Goal: Use online tool/utility: Utilize a website feature to perform a specific function

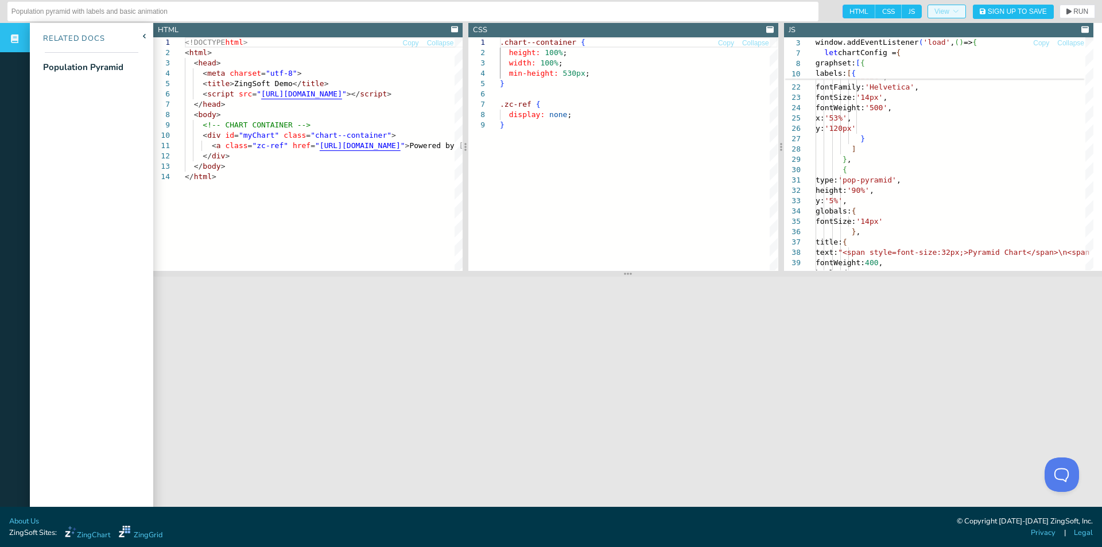
click at [952, 9] on icon "button" at bounding box center [955, 11] width 7 height 7
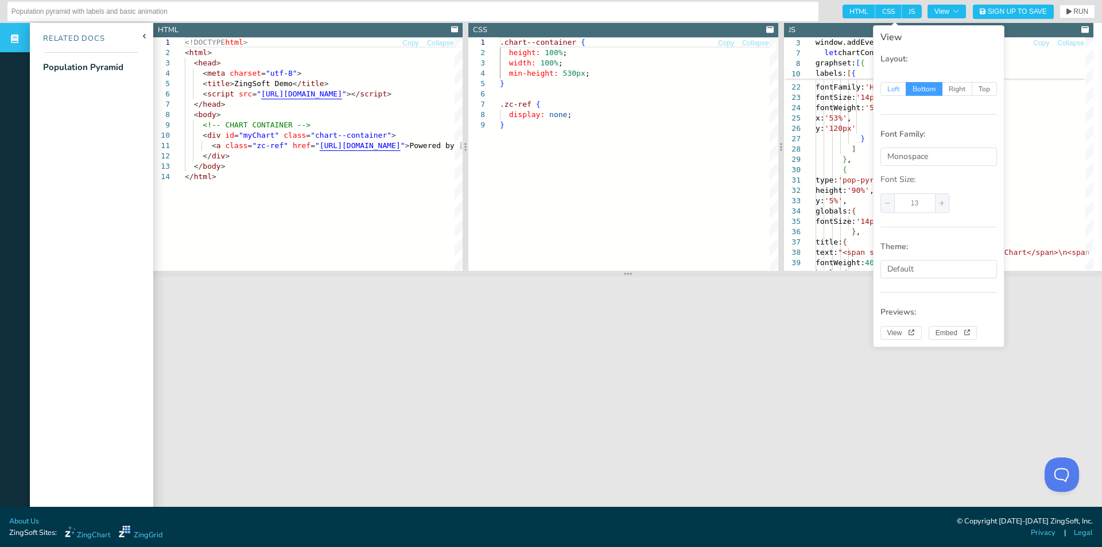
click at [887, 86] on span "Left" at bounding box center [893, 89] width 26 height 14
click at [887, 86] on input "Left" at bounding box center [886, 87] width 7 height 7
radio input "true"
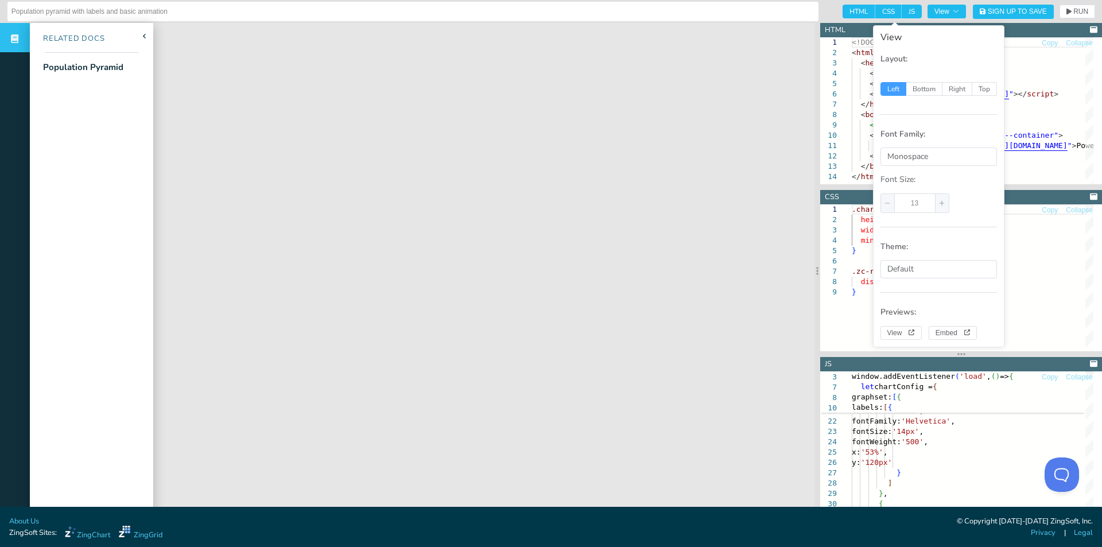
click at [854, 10] on span "HTML" at bounding box center [858, 12] width 33 height 14
click at [850, 10] on input "HTML" at bounding box center [845, 8] width 7 height 7
checkbox input "false"
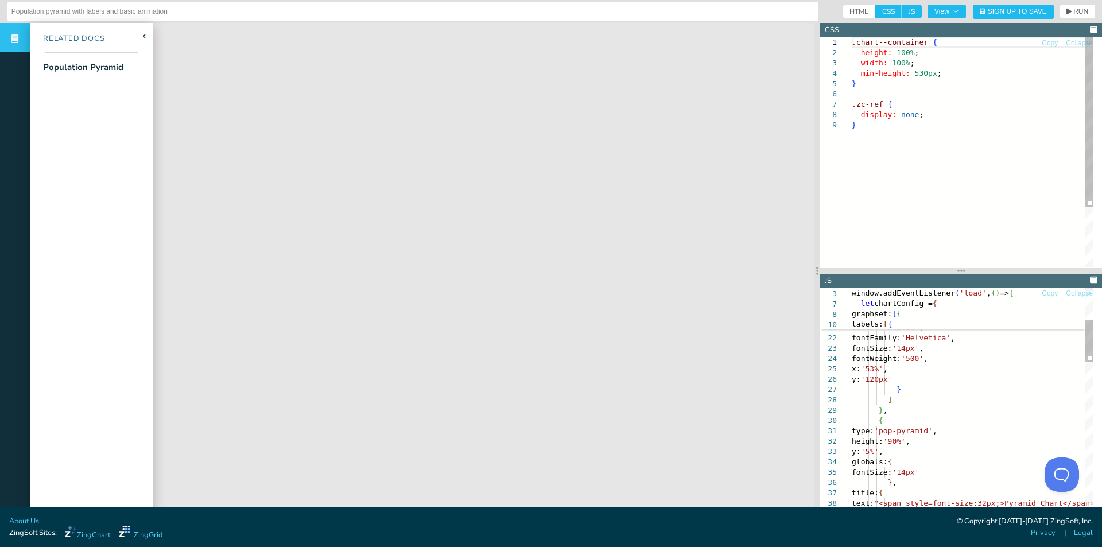
click at [875, 10] on span "CSS" at bounding box center [888, 12] width 26 height 14
click at [875, 10] on input "CSS" at bounding box center [878, 8] width 7 height 7
checkbox input "false"
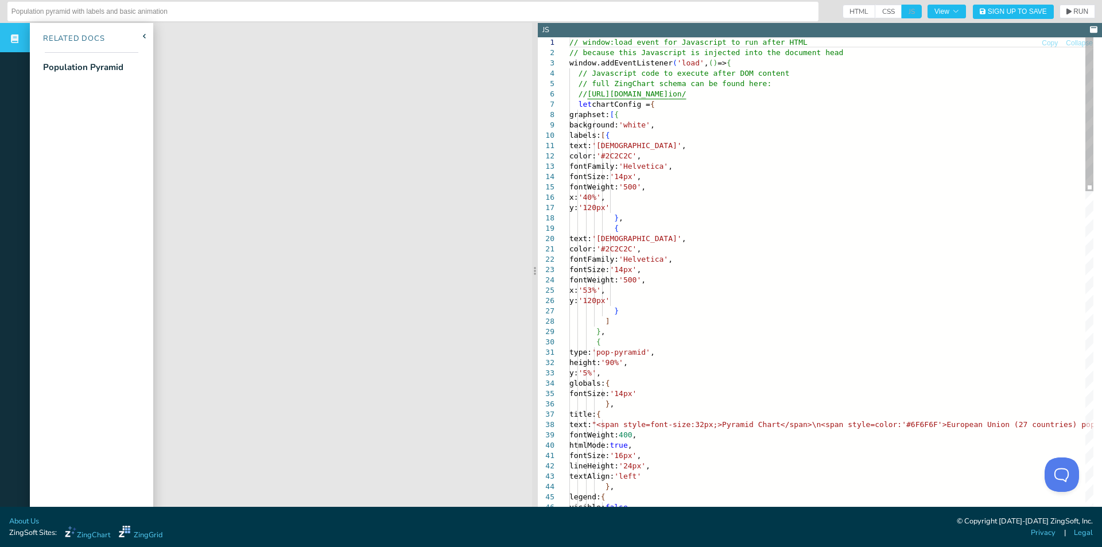
drag, startPoint x: 817, startPoint y: 157, endPoint x: 533, endPoint y: 180, distance: 285.0
click at [533, 180] on section at bounding box center [535, 270] width 6 height 495
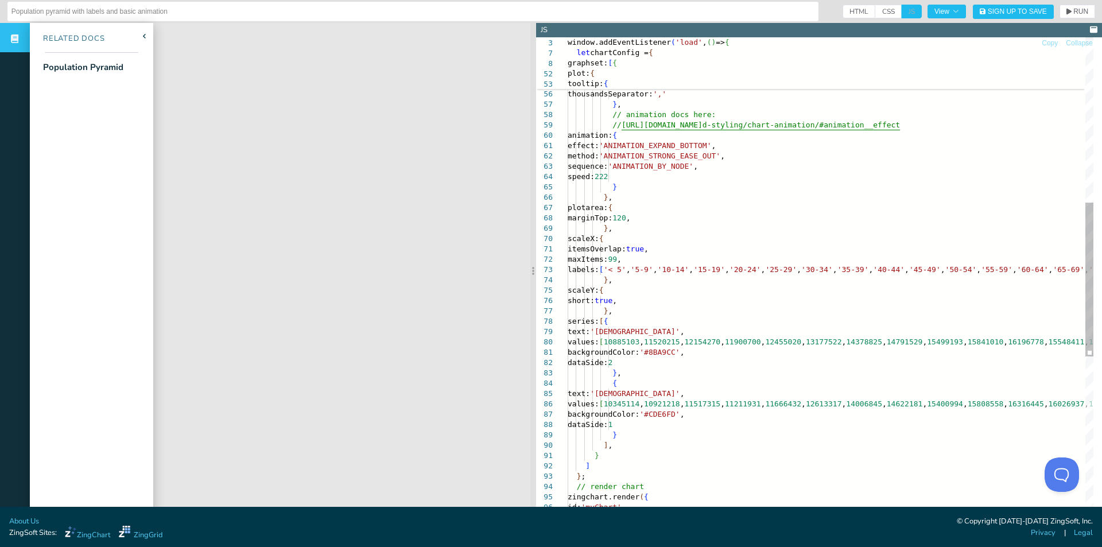
click at [650, 271] on div "} , plot: { tooltip: { padding: '10px 15px' , borderRadius: '3px' , thousandsSe…" at bounding box center [986, 272] width 836 height 1503
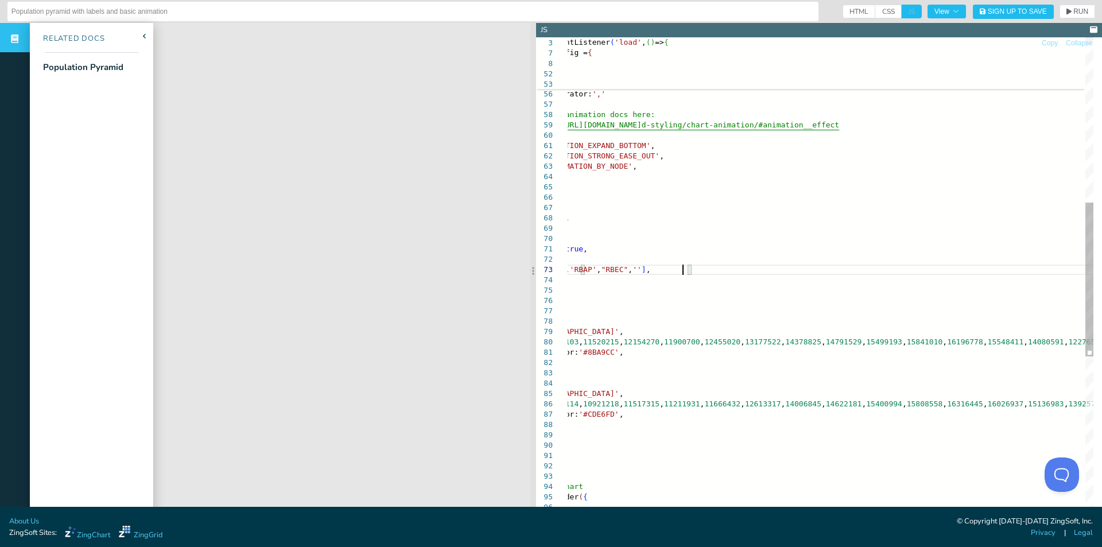
scroll to position [21, 176]
click at [891, 178] on div "} , plot: { tooltip: { padding: '10px 15px' , borderRadius: '3px' , thousandsSe…" at bounding box center [925, 272] width 836 height 1503
drag, startPoint x: 813, startPoint y: 225, endPoint x: 801, endPoint y: 223, distance: 12.3
click at [813, 225] on div "} , plot: { tooltip: { padding: '10px 15px' , borderRadius: '3px' , thousandsSe…" at bounding box center [925, 272] width 836 height 1503
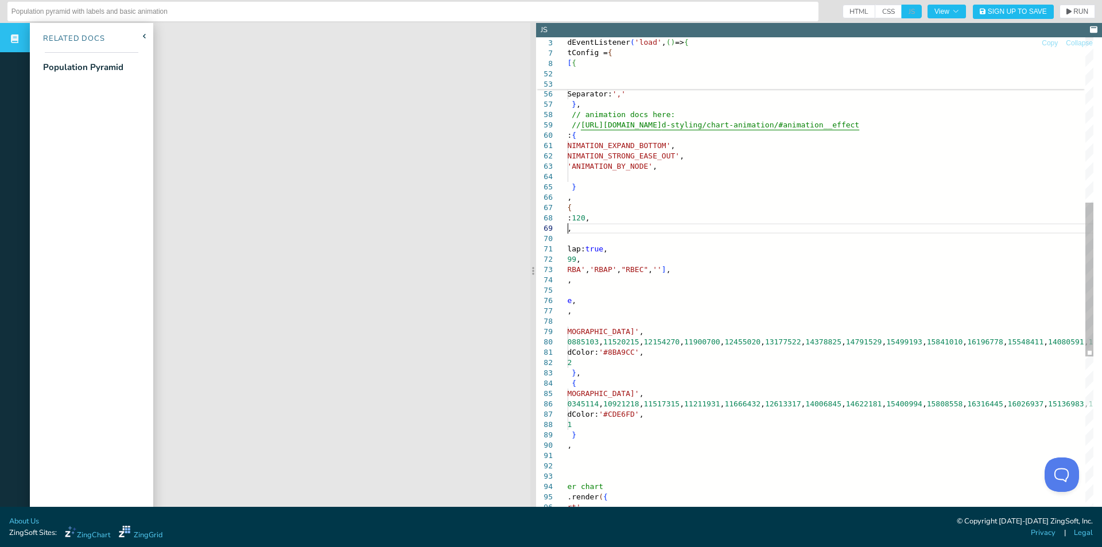
click at [787, 230] on div "} , plot: { tooltip: { padding: '10px 15px' , borderRadius: '3px' , thousandsSe…" at bounding box center [945, 272] width 836 height 1503
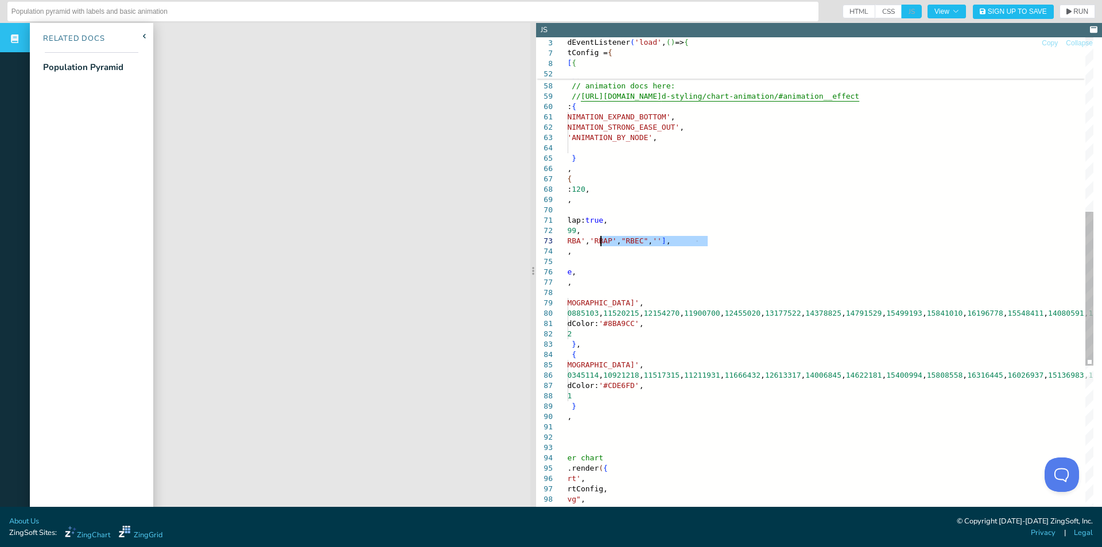
drag, startPoint x: 706, startPoint y: 240, endPoint x: 596, endPoint y: 238, distance: 110.2
click at [602, 238] on div "tooltip: { padding: '10px 15px' , borderRadius: '3px' , thousandsSeparator: ','…" at bounding box center [945, 243] width 836 height 1503
click at [710, 251] on div "tooltip: { padding: '10px 15px' , borderRadius: '3px' , thousandsSeparator: ','…" at bounding box center [945, 243] width 836 height 1503
drag, startPoint x: 707, startPoint y: 237, endPoint x: 605, endPoint y: 240, distance: 102.2
click at [605, 240] on div "tooltip: { padding: '10px 15px' , borderRadius: '3px' , thousandsSeparator: ','…" at bounding box center [945, 243] width 836 height 1503
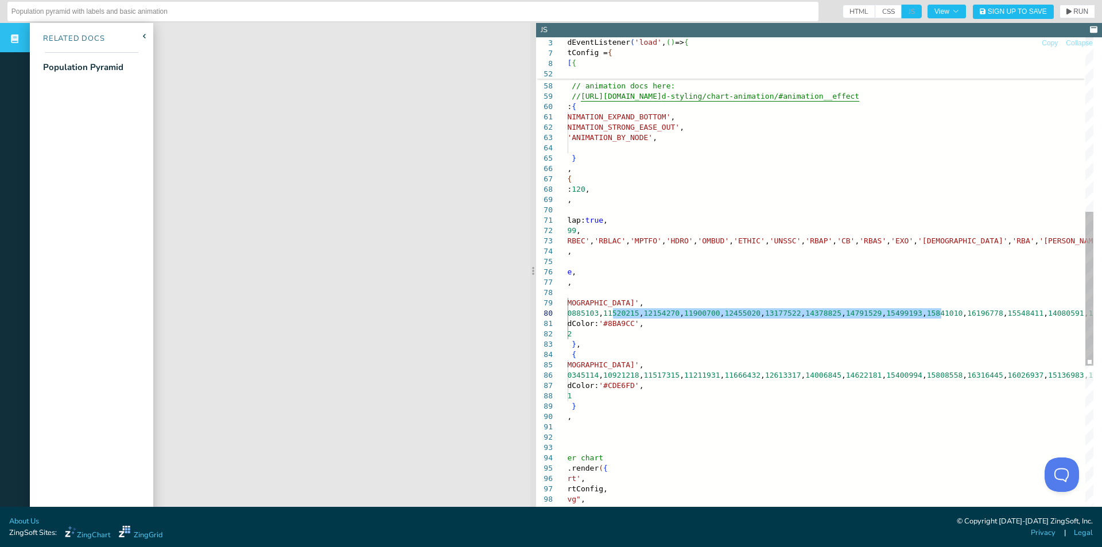
drag, startPoint x: 613, startPoint y: 312, endPoint x: 941, endPoint y: 314, distance: 327.1
click at [941, 314] on div "tooltip: { padding: '10px 15px' , borderRadius: '3px' , thousandsSeparator: ','…" at bounding box center [945, 243] width 836 height 1503
drag, startPoint x: 695, startPoint y: 341, endPoint x: 663, endPoint y: 332, distance: 33.8
click at [694, 341] on div "tooltip: { padding: '10px 15px' , borderRadius: '3px' , thousandsSeparator: ','…" at bounding box center [945, 243] width 836 height 1503
click at [611, 313] on div "tooltip: { padding: '10px 15px' , borderRadius: '3px' , thousandsSeparator: ','…" at bounding box center [945, 243] width 836 height 1503
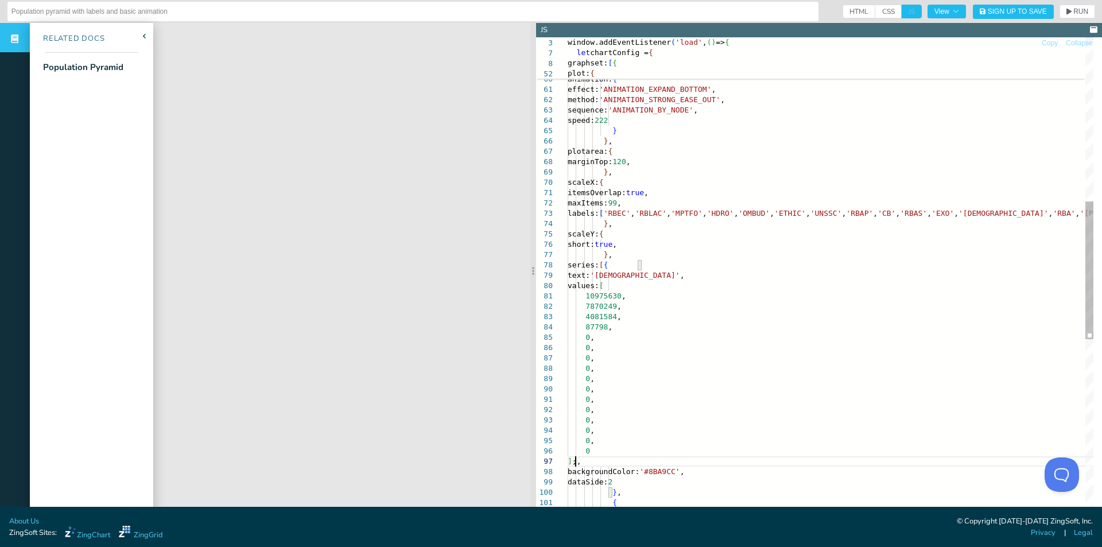
scroll to position [21, 160]
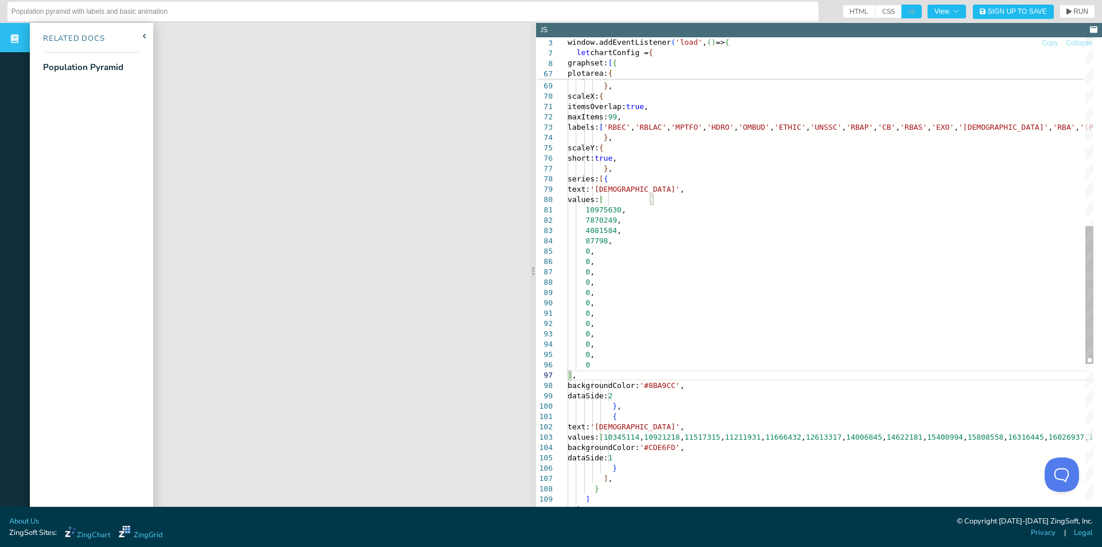
click at [655, 437] on div "speed: 222 } } , plotarea: { marginTop: 120 , } , scaleX: { itemsOverlap: true …" at bounding box center [990, 218] width 845 height 1679
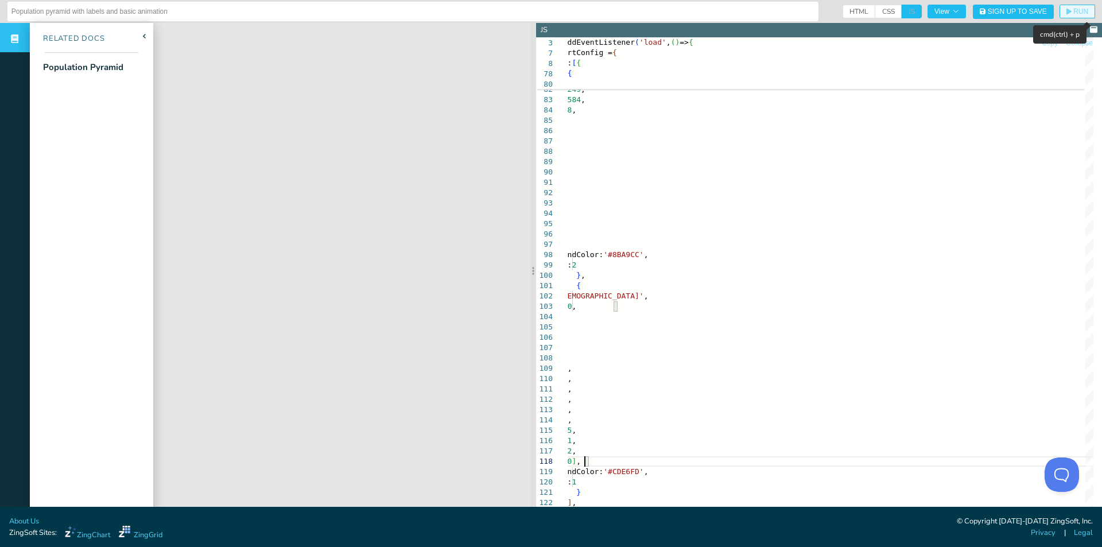
drag, startPoint x: 1062, startPoint y: 10, endPoint x: 971, endPoint y: 75, distance: 111.6
click at [1066, 10] on icon "button" at bounding box center [1068, 11] width 5 height 7
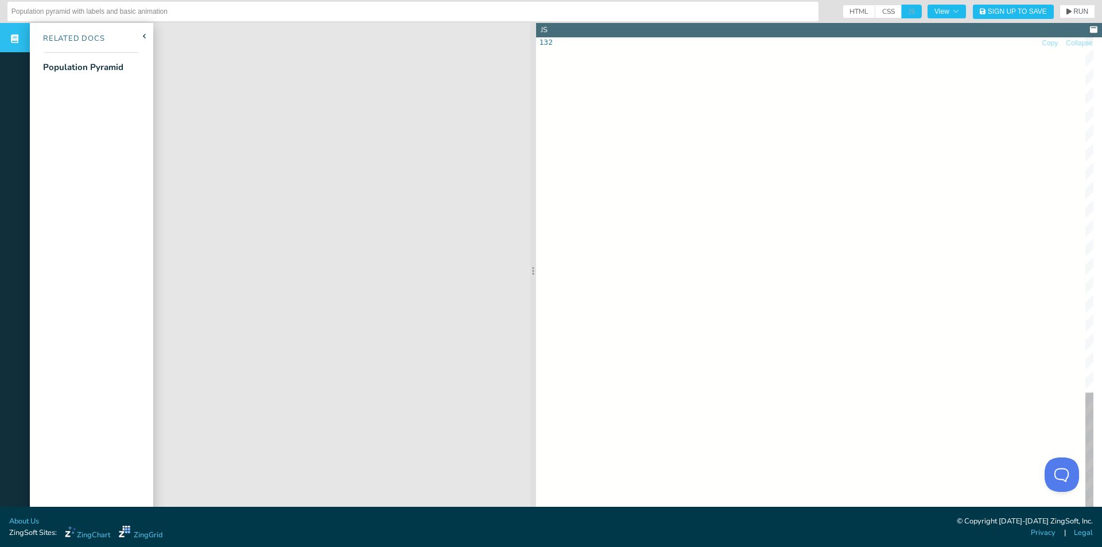
scroll to position [20, 20]
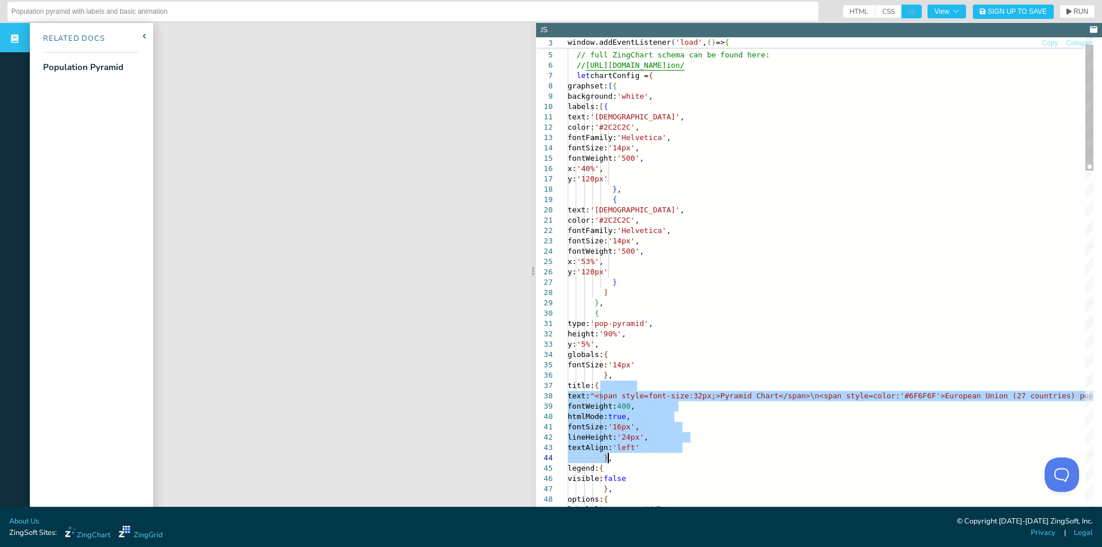
drag, startPoint x: 600, startPoint y: 387, endPoint x: 635, endPoint y: 462, distance: 82.6
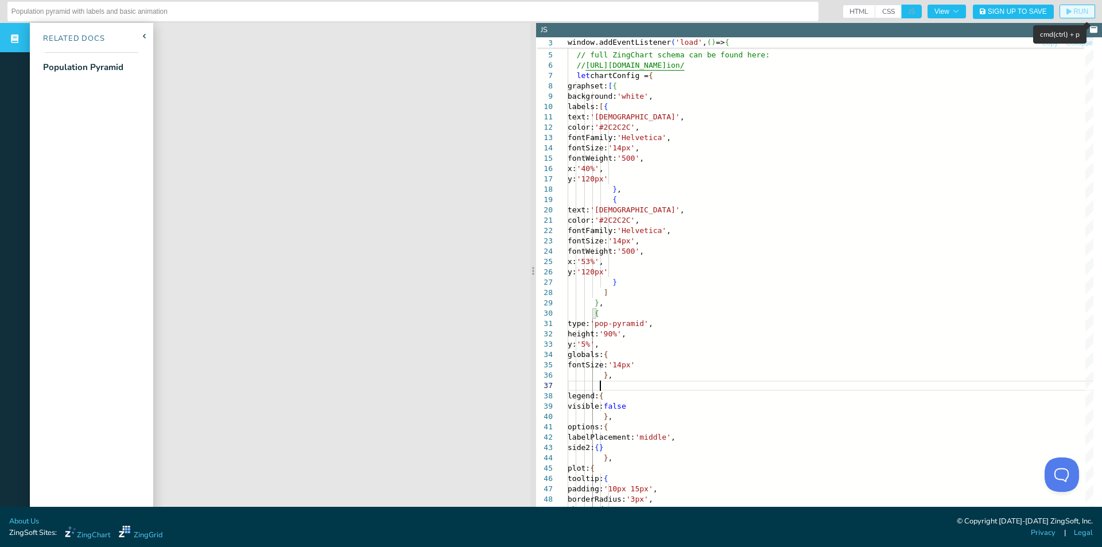
click at [1066, 10] on icon "button" at bounding box center [1068, 12] width 5 height 6
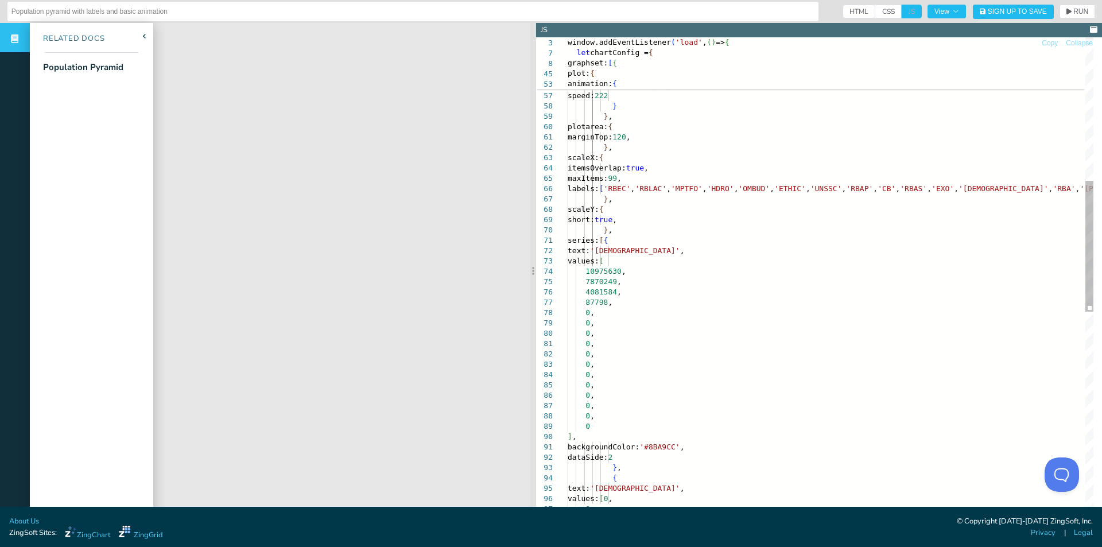
scroll to position [20, 24]
drag, startPoint x: 612, startPoint y: 426, endPoint x: 561, endPoint y: 274, distance: 159.9
click at [568, 274] on div "// animation docs here: // [URL][DOMAIN_NAME] d-styling/chart-animation/#animat…" at bounding box center [990, 393] width 845 height 1762
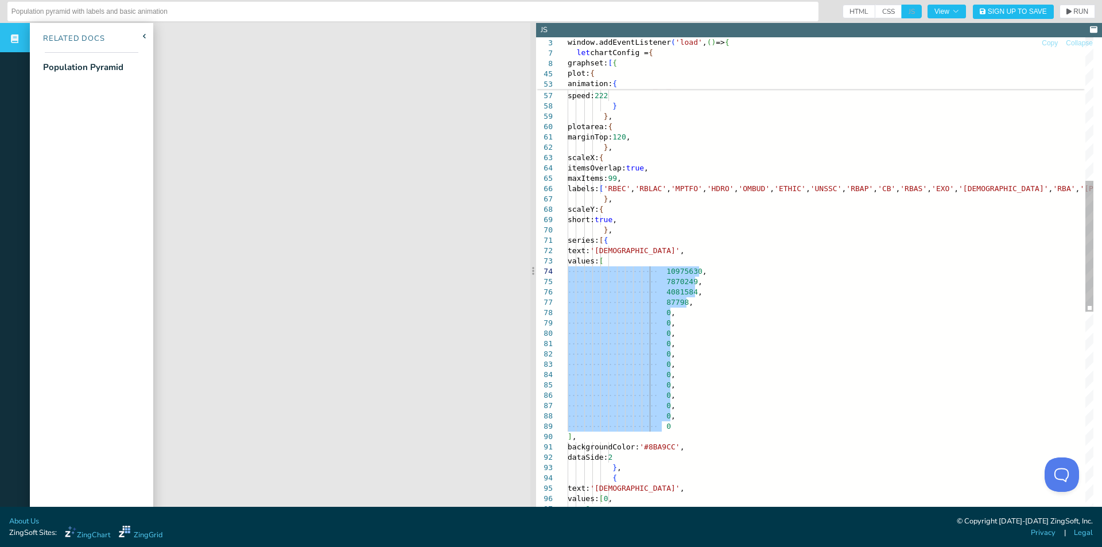
click at [881, 303] on div "// animation docs here: // [URL][DOMAIN_NAME] d-styling/chart-animation/#animat…" at bounding box center [990, 393] width 845 height 1762
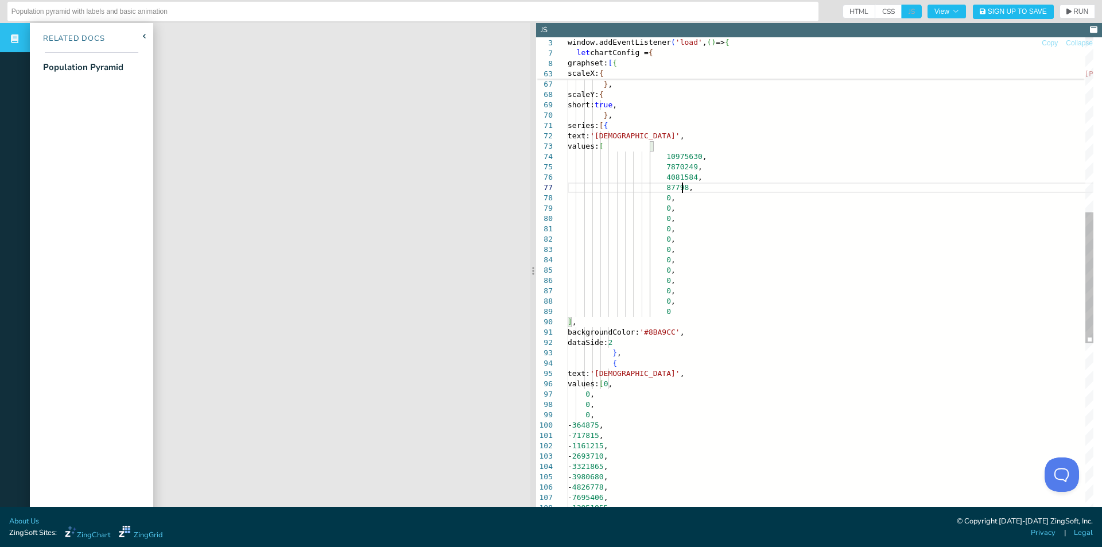
click at [570, 321] on div "} , scaleX: { itemsOverlap: true , maxItems: 99 , labels: [ 'RBEC' , 'RBLAC' , …" at bounding box center [990, 278] width 845 height 1762
click at [569, 321] on div "} , scaleX: { itemsOverlap: true , maxItems: 99 , labels: [ 'RBEC' , 'RBLAC' , …" at bounding box center [990, 278] width 845 height 1762
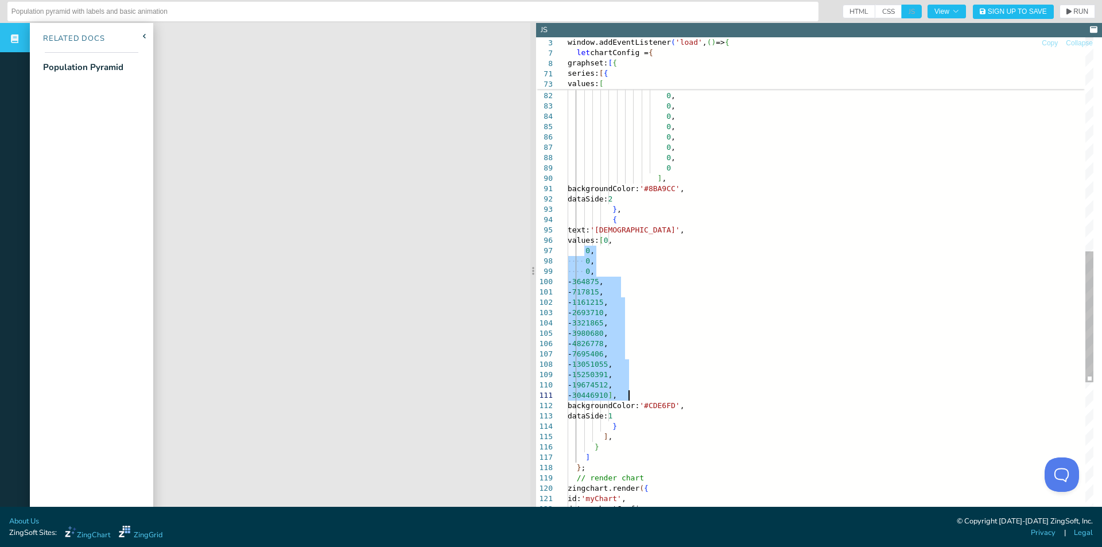
drag, startPoint x: 584, startPoint y: 251, endPoint x: 708, endPoint y: 400, distance: 193.5
click at [708, 400] on div "4081584 , 87798 , 0 , 0 , 0 , 0 , 0 , 0 , 0 , 0 , 0 , 0 , 0 , 0 ] , backgroundC…" at bounding box center [990, 135] width 845 height 1762
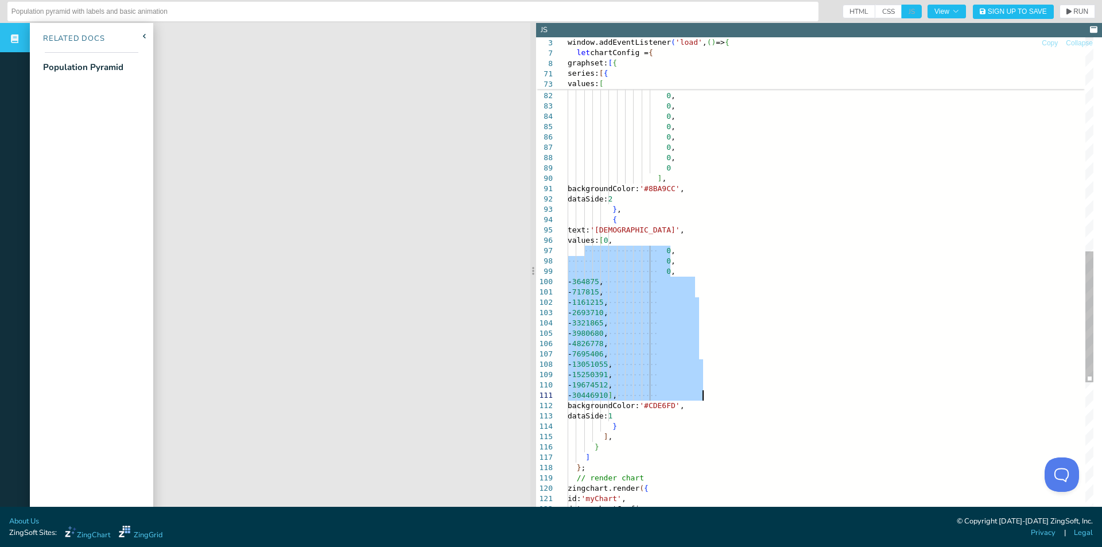
click at [766, 348] on div "4081584 , 87798 , 0 , 0 , 0 , 0 , 0 , 0 , 0 , 0 , 0 , 0 , 0 , 0 ] , backgroundC…" at bounding box center [990, 135] width 845 height 1762
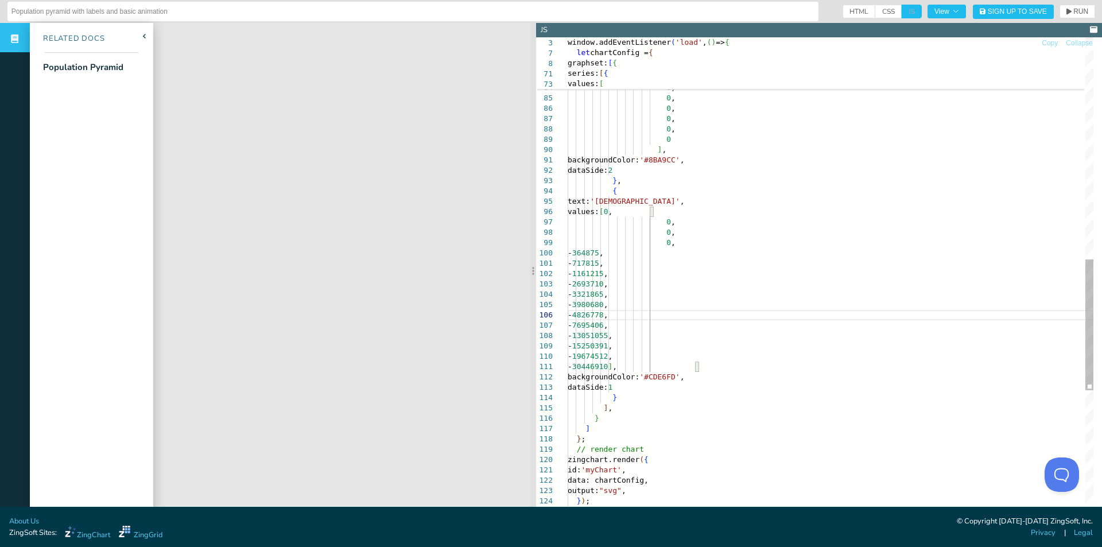
click at [756, 363] on div "0 , 0 , 0 , 0 , 0 , 0 , 0 , 0 , 0 , 0 , 0 ] , backgroundColor: '#8BA9CC' , data…" at bounding box center [990, 106] width 845 height 1762
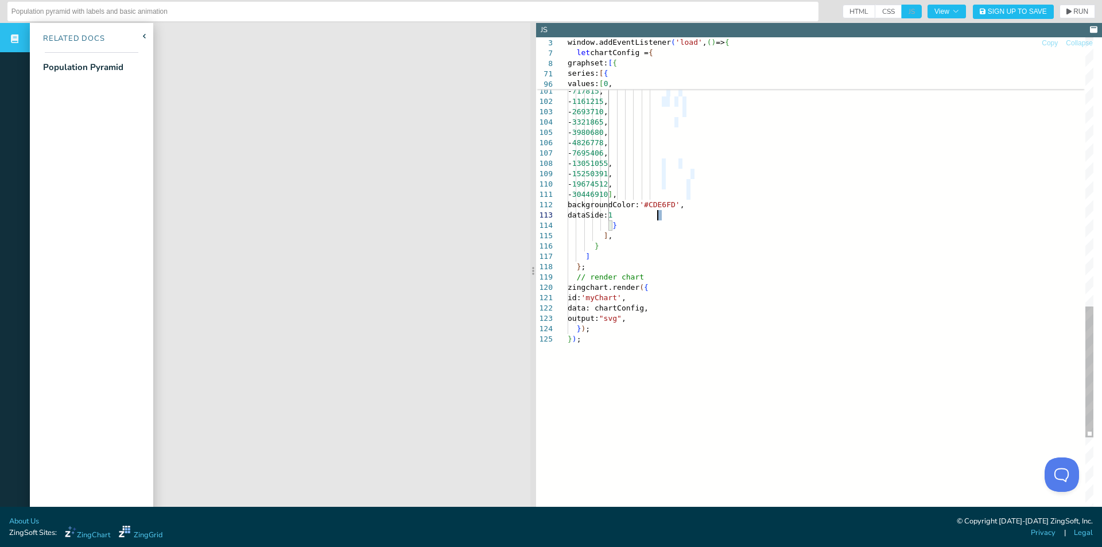
click at [1065, 4] on header "Population pyramid with labels and basic animation HTML CSS JS View Sign Up to …" at bounding box center [551, 11] width 1102 height 23
click at [1060, 16] on button "RUN" at bounding box center [1077, 12] width 36 height 14
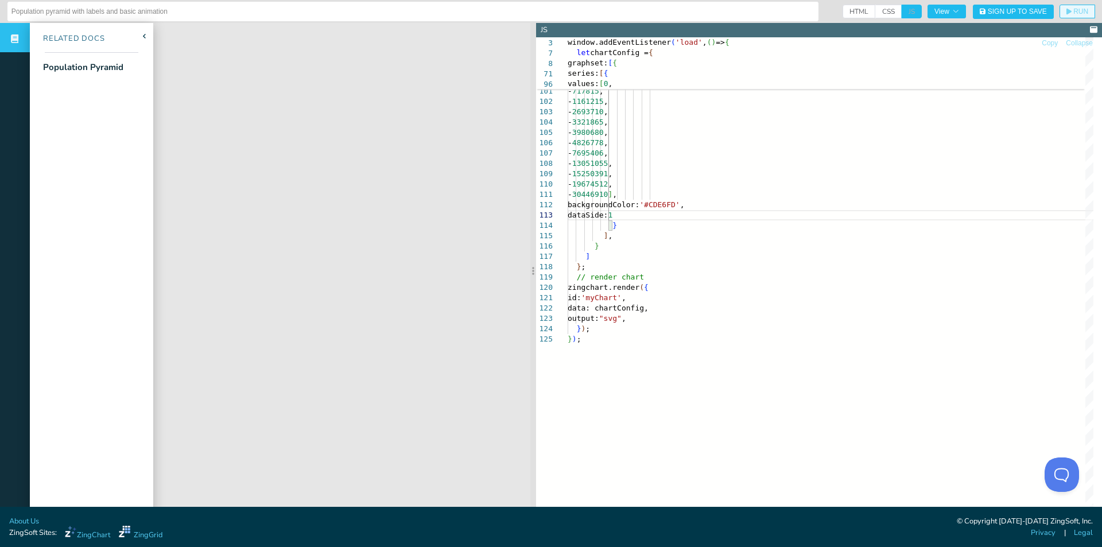
click at [1077, 16] on button "RUN" at bounding box center [1077, 12] width 36 height 14
drag, startPoint x: 654, startPoint y: 177, endPoint x: 666, endPoint y: 192, distance: 19.6
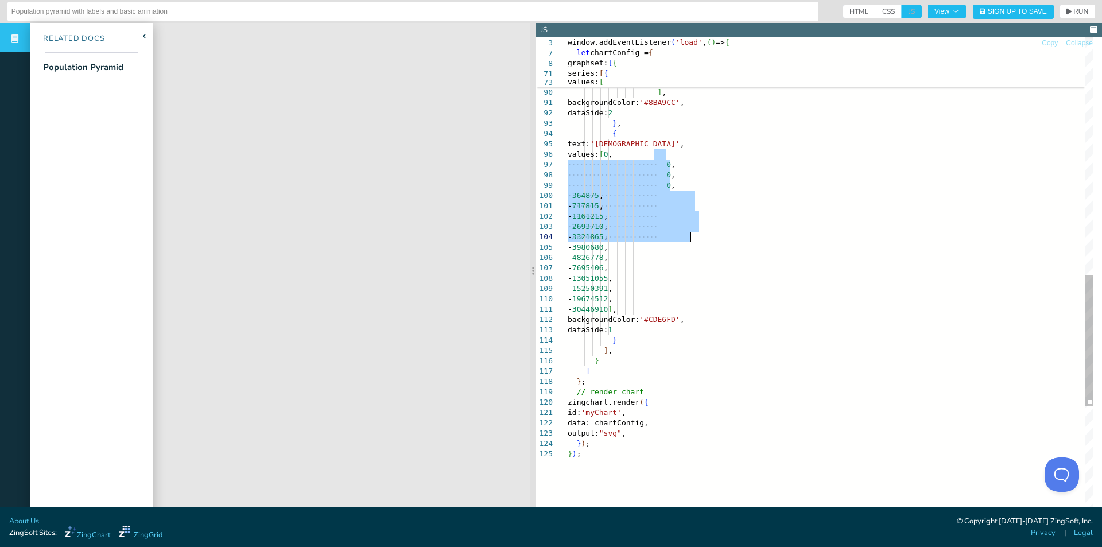
drag, startPoint x: 654, startPoint y: 154, endPoint x: 689, endPoint y: 236, distance: 89.7
click at [689, 236] on div "values: [ 0 , 0 , 0 , 0 , - 364875 , - 717815 , - 1161215 , - 2693710 , - 33218…" at bounding box center [990, 49] width 845 height 1762
click at [736, 248] on div "values: [ 0 , 0 , 0 , 0 , - 364875 , - 717815 , - 1161215 , - 2693710 , - 33218…" at bounding box center [990, 49] width 845 height 1762
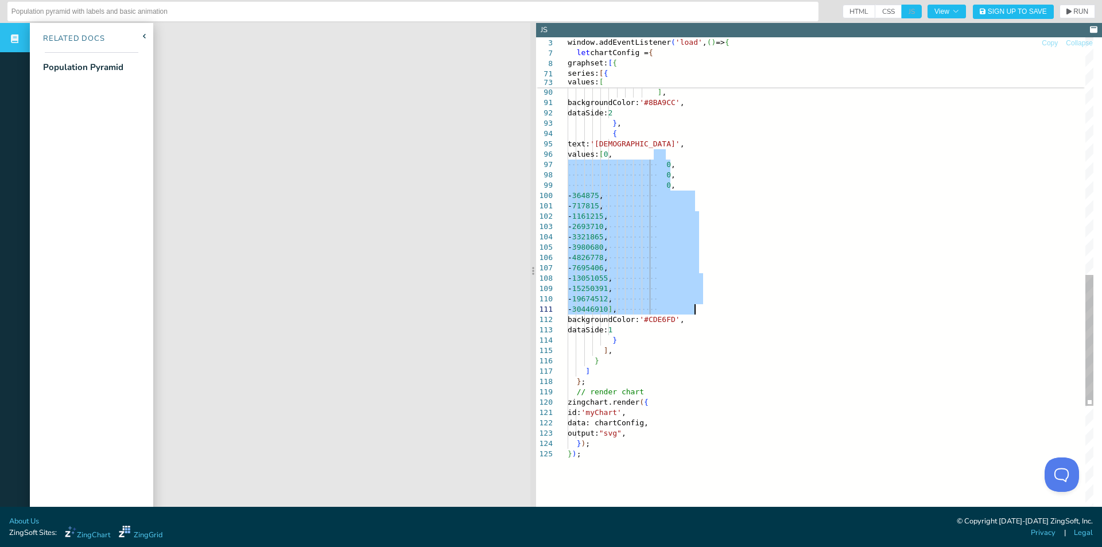
drag, startPoint x: 682, startPoint y: 204, endPoint x: 695, endPoint y: 307, distance: 104.1
click at [695, 307] on div "values: [ 0 , 0 , 0 , 0 , - 364875 , - 717815 , - 1161215 , - 2693710 , - 33218…" at bounding box center [990, 49] width 845 height 1762
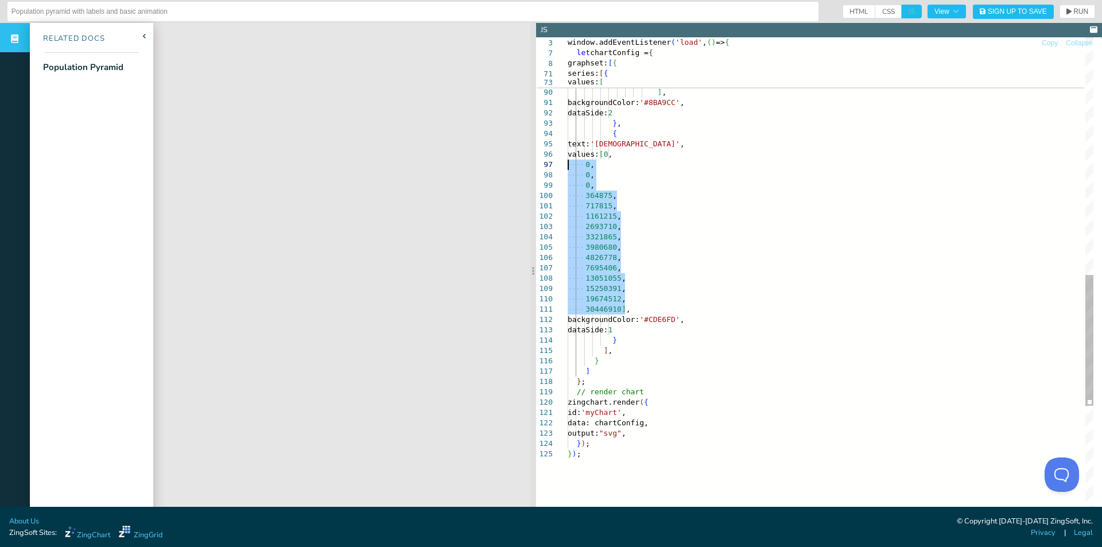
drag, startPoint x: 628, startPoint y: 309, endPoint x: 559, endPoint y: 168, distance: 157.1
click at [568, 168] on div "values: [ 0 , 0 , 0 , 0 , 364875 , 717815 , 1161215 , 2693710 , 3321865 , 39806…" at bounding box center [990, 49] width 845 height 1762
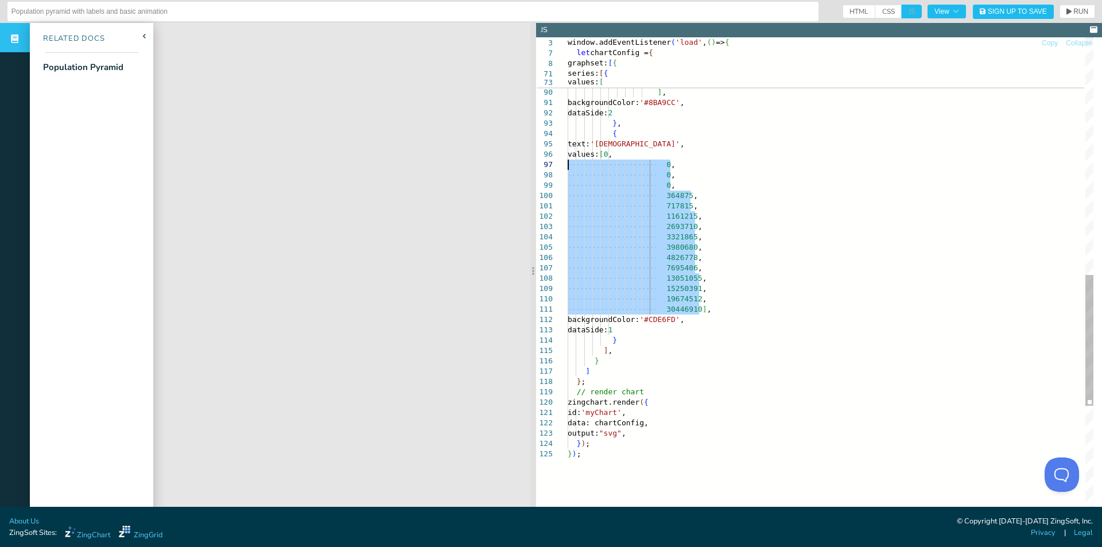
click at [882, 166] on div "values: [ 0 , 0 , 0 , 0 , 364875 , 717815 , 1161215 , 2693710 , 3321865 , 39806…" at bounding box center [990, 49] width 845 height 1762
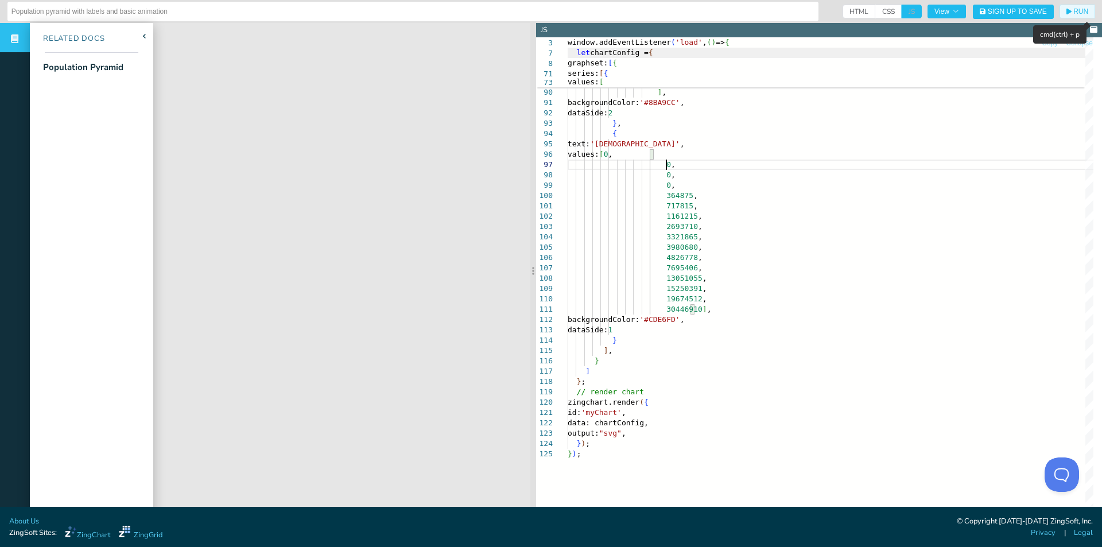
drag, startPoint x: 1068, startPoint y: 10, endPoint x: 1009, endPoint y: 50, distance: 71.1
click at [1073, 10] on span "RUN" at bounding box center [1080, 11] width 15 height 7
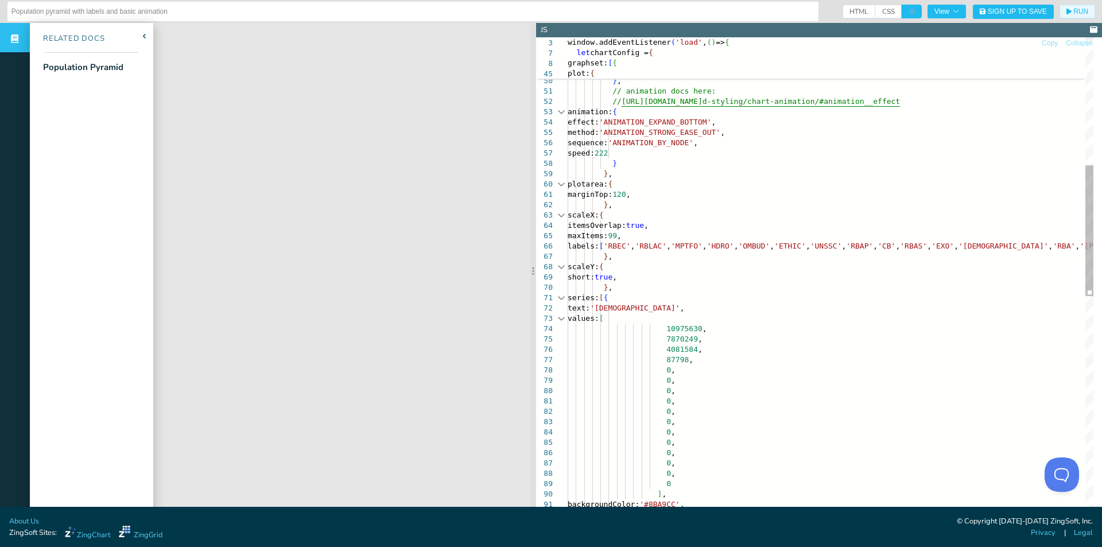
click at [561, 318] on div at bounding box center [561, 318] width 15 height 10
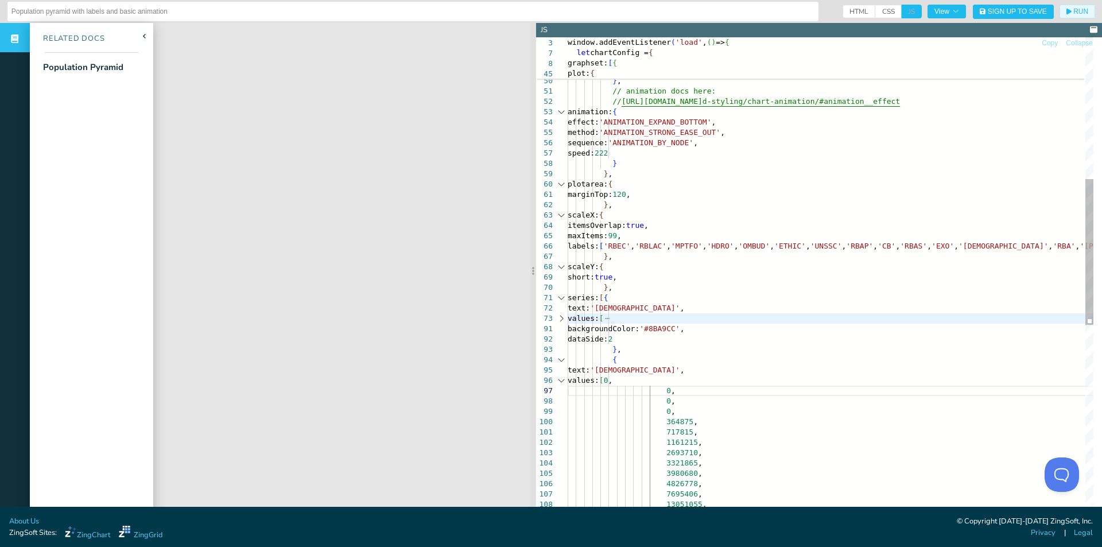
click at [561, 381] on div at bounding box center [561, 380] width 15 height 10
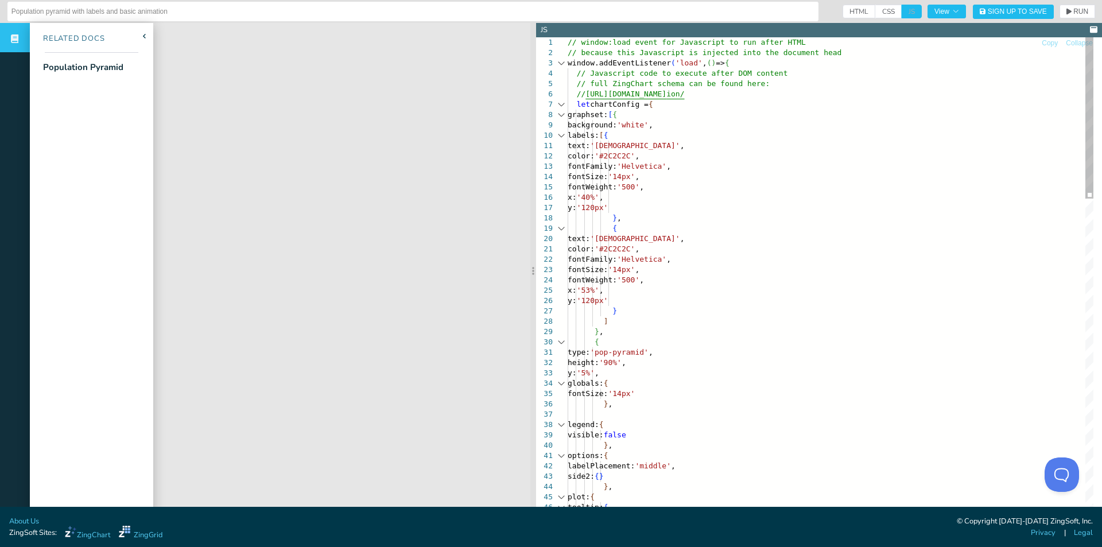
scroll to position [21, 0]
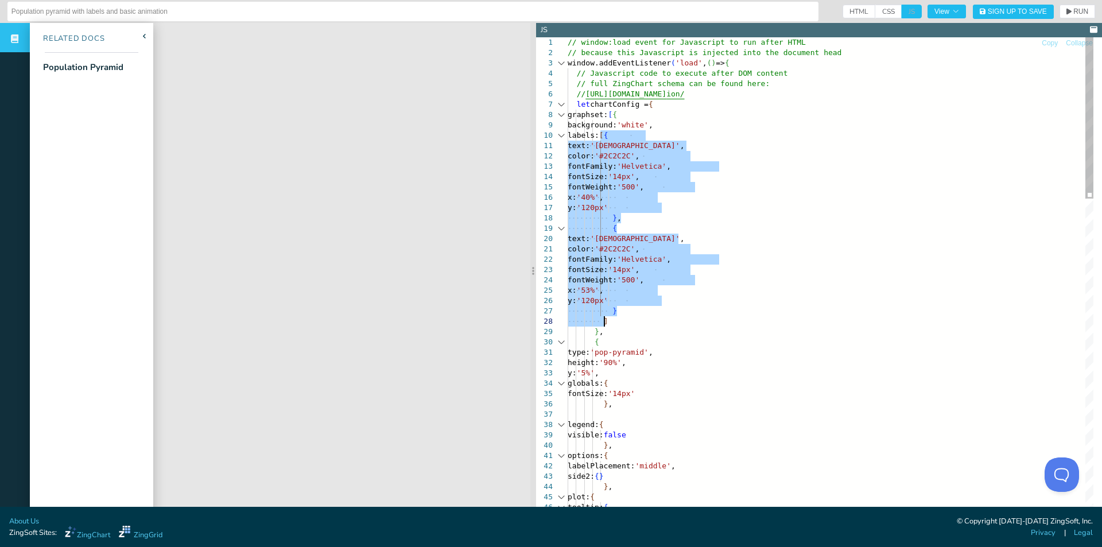
drag, startPoint x: 602, startPoint y: 136, endPoint x: 640, endPoint y: 316, distance: 184.2
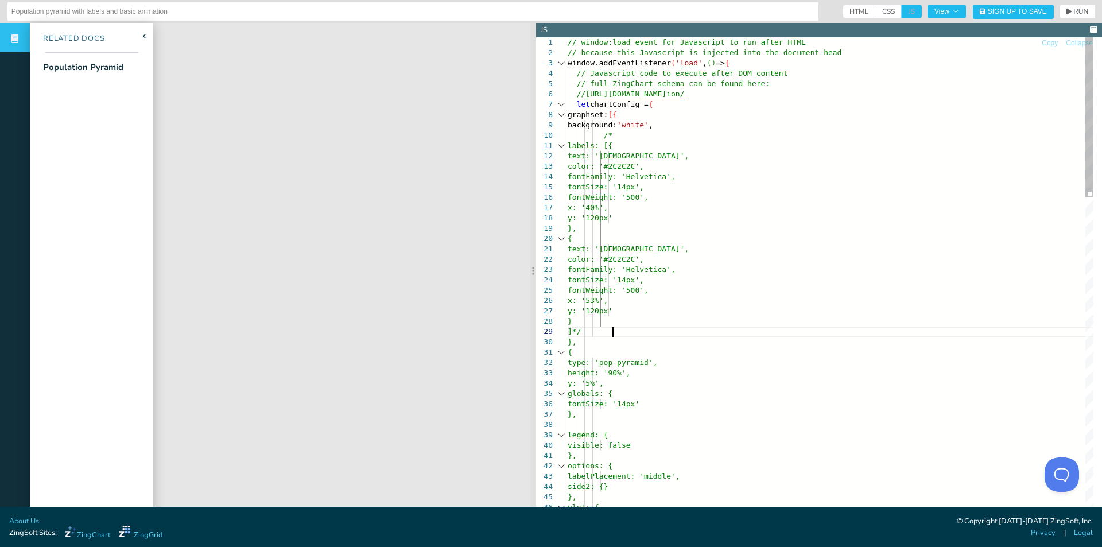
scroll to position [91, 44]
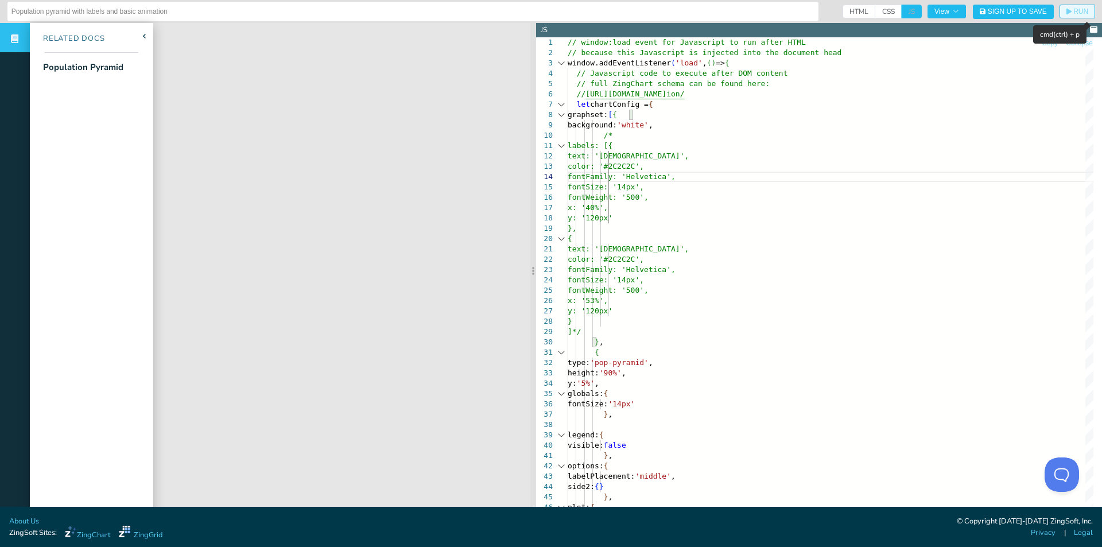
click at [1073, 12] on span "RUN" at bounding box center [1080, 11] width 15 height 7
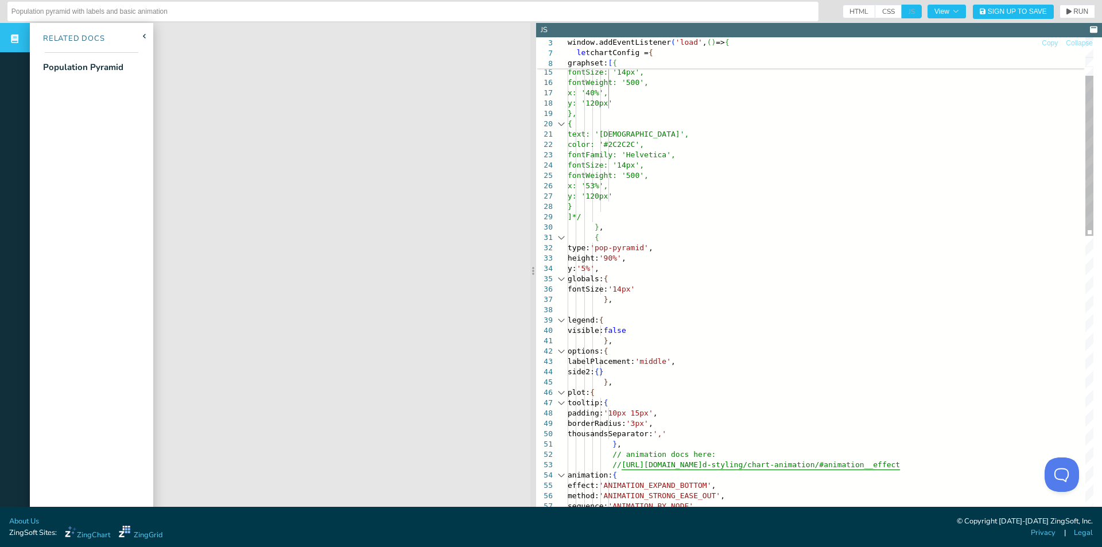
drag, startPoint x: 673, startPoint y: 247, endPoint x: 629, endPoint y: 246, distance: 43.6
drag, startPoint x: 95, startPoint y: 68, endPoint x: 59, endPoint y: 94, distance: 44.4
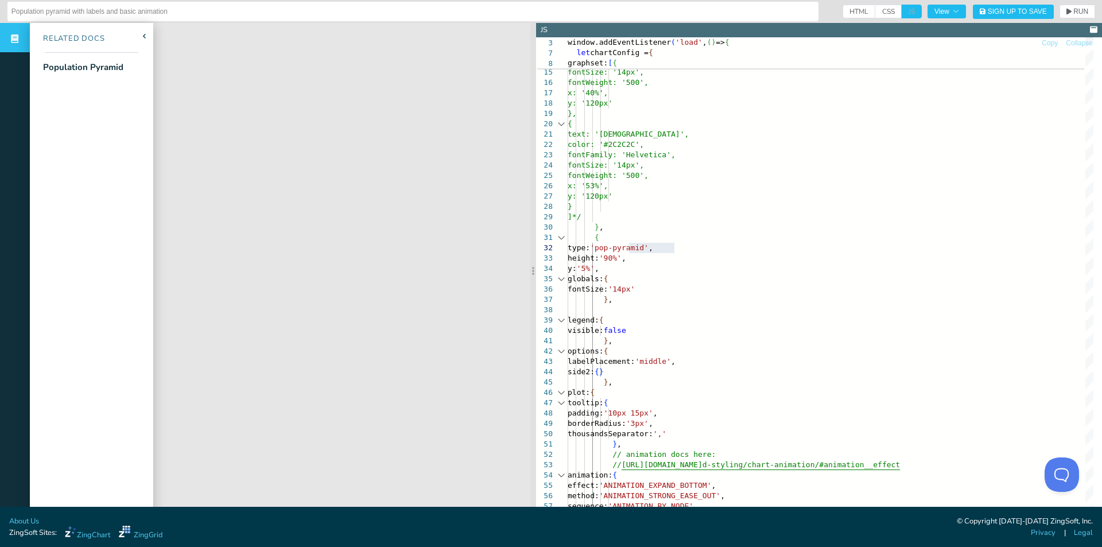
click at [55, 99] on nav "Related Docs Population Pyramid" at bounding box center [91, 296] width 123 height 547
click at [67, 73] on div "Population Pyramid" at bounding box center [83, 67] width 80 height 13
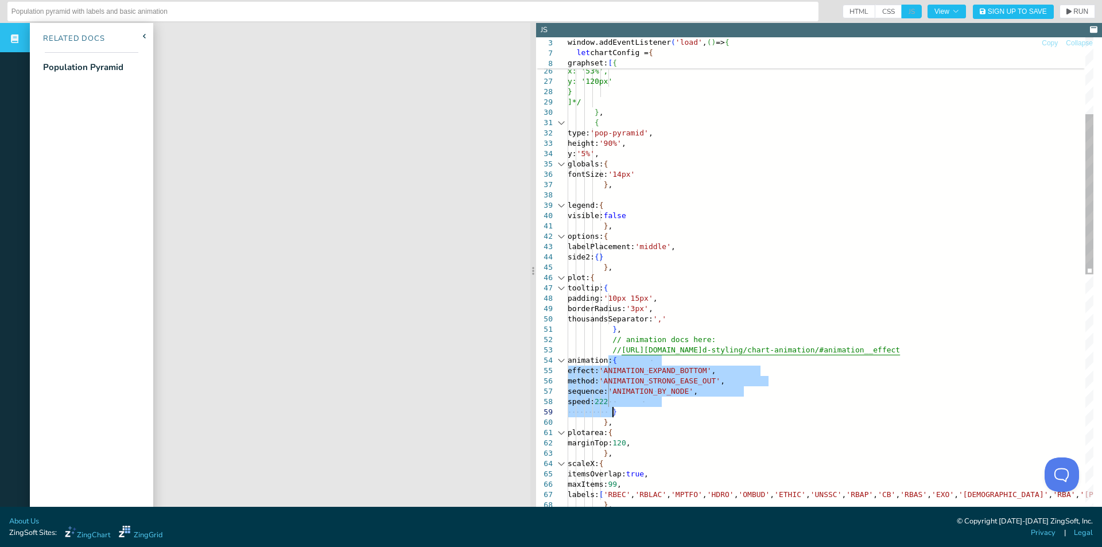
drag, startPoint x: 608, startPoint y: 363, endPoint x: 633, endPoint y: 413, distance: 55.4
click at [633, 413] on div "tooltip: { } , options: { labelPlacement: 'middle' , side2: { } } , plot: { leg…" at bounding box center [848, 528] width 561 height 1441
click at [636, 413] on div "tooltip: { } , options: { labelPlacement: 'middle' , side2: { } } , plot: { leg…" at bounding box center [848, 528] width 561 height 1441
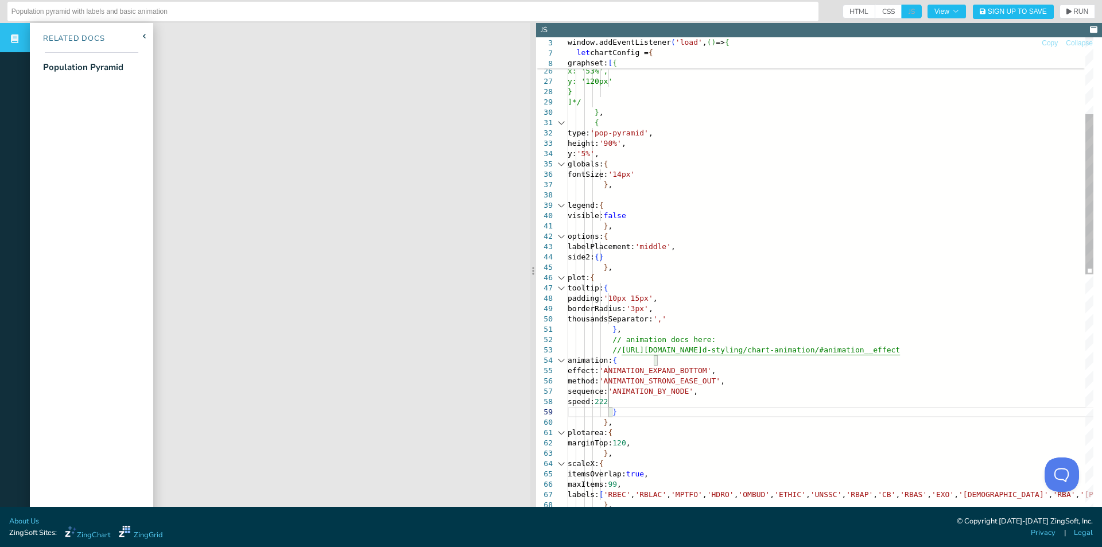
click at [608, 361] on div "tooltip: { } , options: { labelPlacement: 'middle' , side2: { } } , plot: { leg…" at bounding box center [848, 528] width 561 height 1441
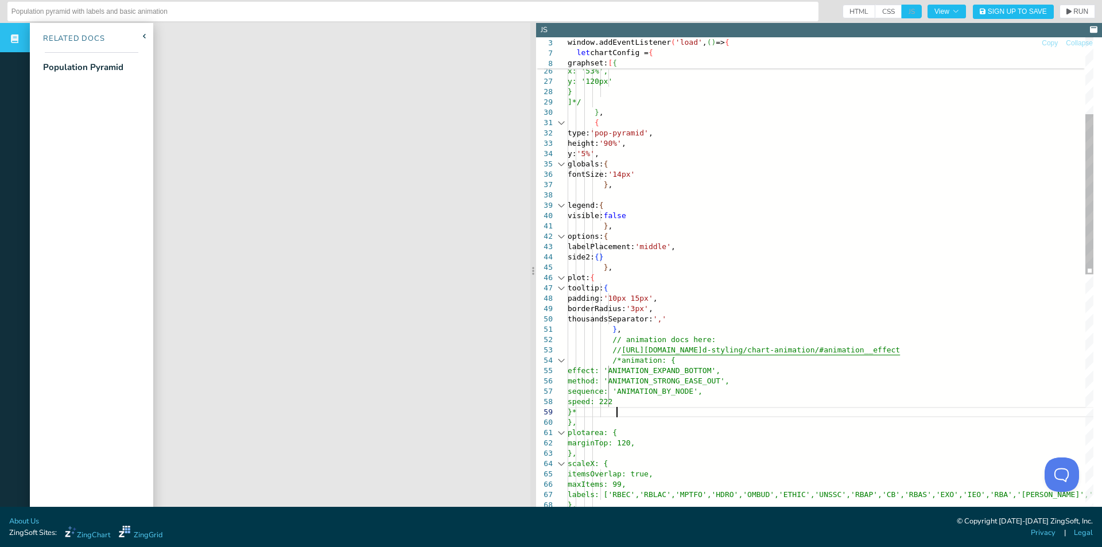
scroll to position [83, 52]
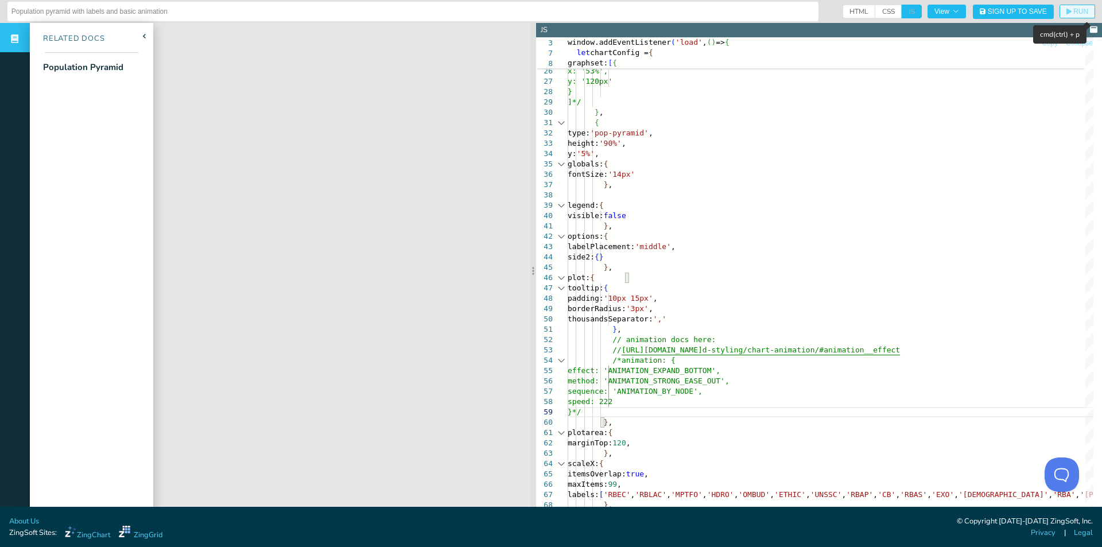
click at [1073, 11] on span "RUN" at bounding box center [1080, 11] width 15 height 7
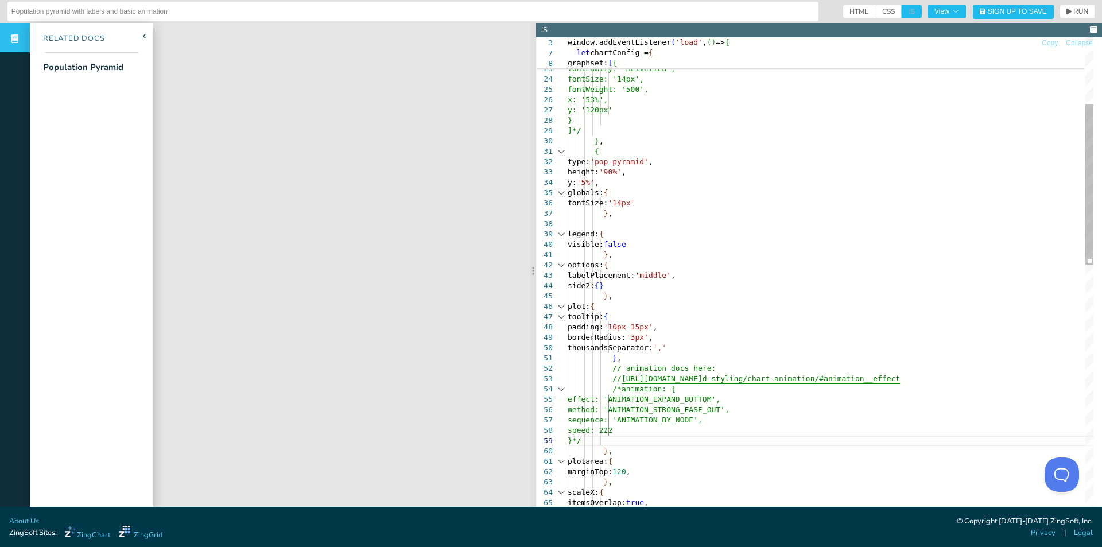
click at [608, 203] on div "tooltip: { } , options: { labelPlacement: 'middle' , side2: { } } , plot: { leg…" at bounding box center [848, 556] width 561 height 1441
click at [1067, 5] on button "RUN" at bounding box center [1077, 12] width 36 height 14
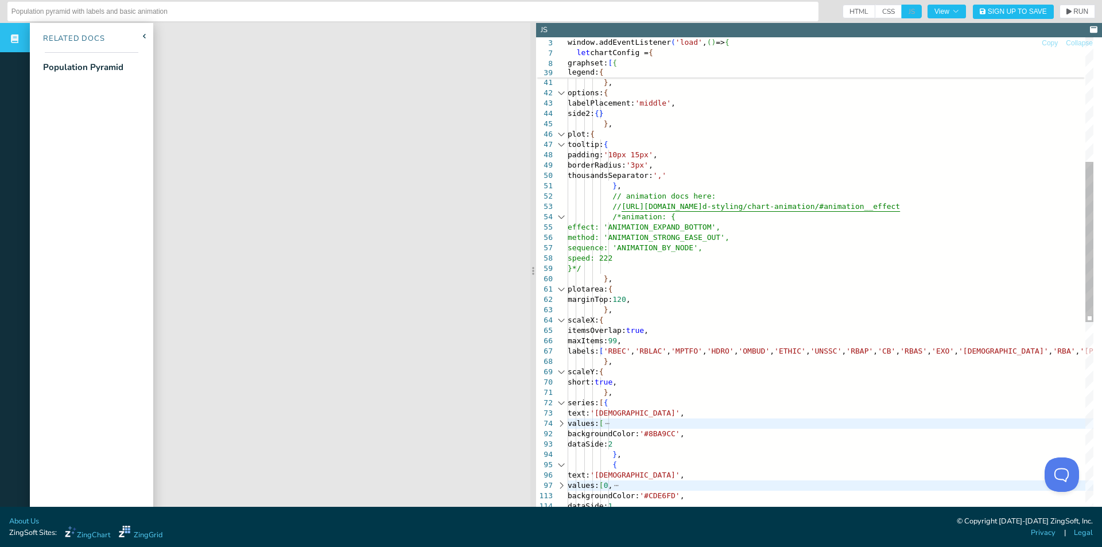
click at [714, 393] on div "tooltip: { } , options: { labelPlacement: 'middle' , side2: { } } , plot: { leg…" at bounding box center [848, 384] width 561 height 1441
click at [714, 384] on div "tooltip: { } , options: { labelPlacement: 'middle' , side2: { } } , plot: { leg…" at bounding box center [848, 384] width 561 height 1441
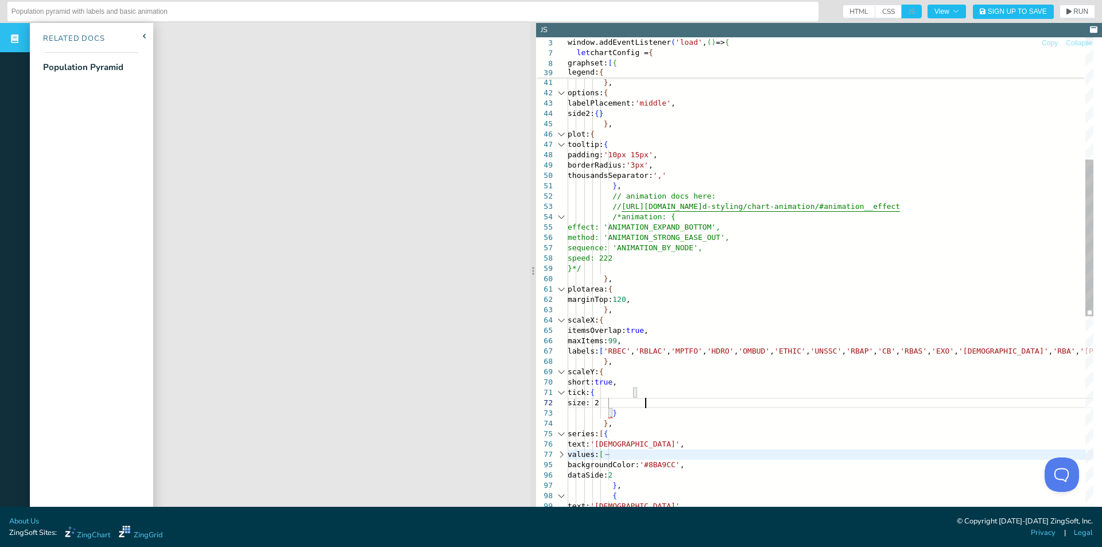
scroll to position [11, 77]
click at [1059, 15] on button "RUN" at bounding box center [1077, 12] width 36 height 14
click at [653, 351] on div "tooltip: { } , options: { labelPlacement: 'middle' , side2: { } } , plot: { leg…" at bounding box center [848, 400] width 561 height 1472
click at [667, 324] on div "tooltip: { } , options: { labelPlacement: 'middle' , side2: { } } , plot: { leg…" at bounding box center [848, 400] width 561 height 1472
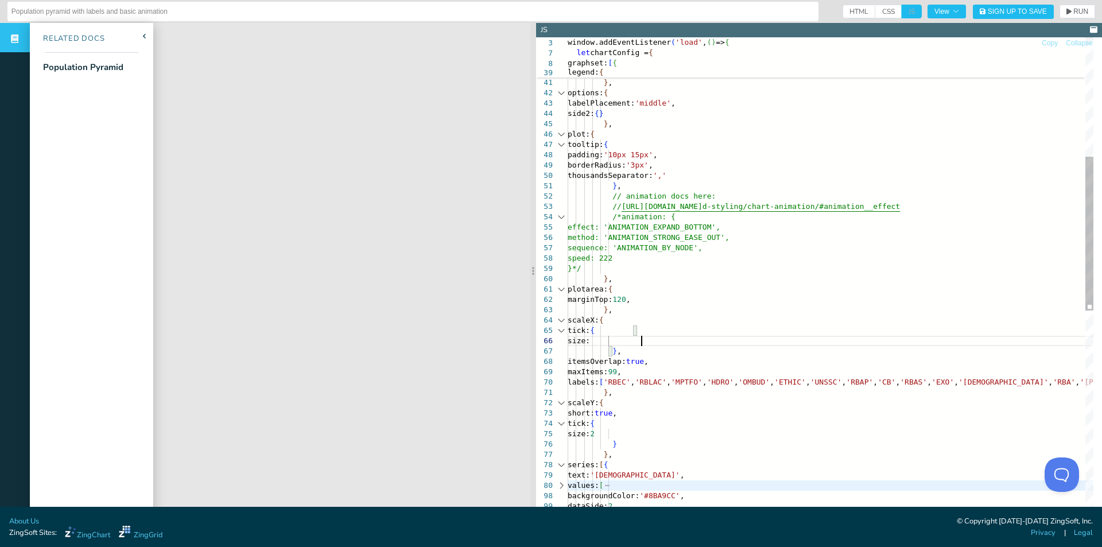
scroll to position [60, 77]
click at [1075, 8] on span "RUN" at bounding box center [1080, 11] width 15 height 7
click at [642, 354] on div "(property) itemsOverlap: boolean" at bounding box center [680, 352] width 142 height 25
click at [721, 320] on div "tooltip: { } , options: { labelPlacement: 'middle' , side2: { } } , plot: { leg…" at bounding box center [848, 415] width 561 height 1503
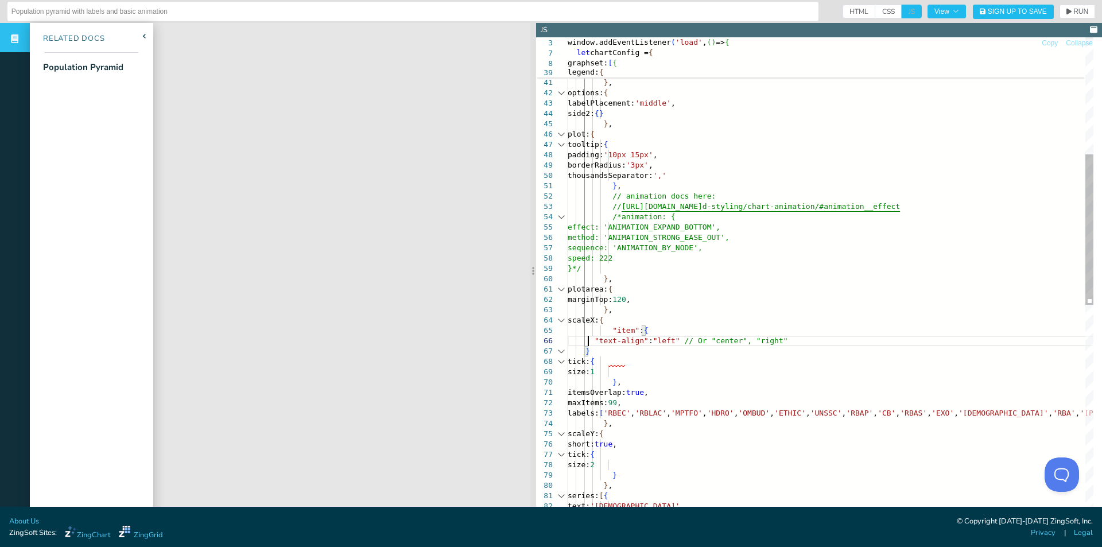
click at [617, 355] on div "tooltip: { } , options: { labelPlacement: 'middle' , side2: { } } , plot: { leg…" at bounding box center [848, 431] width 561 height 1534
drag, startPoint x: 693, startPoint y: 338, endPoint x: 679, endPoint y: 340, distance: 14.0
click at [679, 340] on div "tooltip: { } , options: { labelPlacement: 'middle' , side2: { } } , plot: { leg…" at bounding box center [848, 431] width 561 height 1534
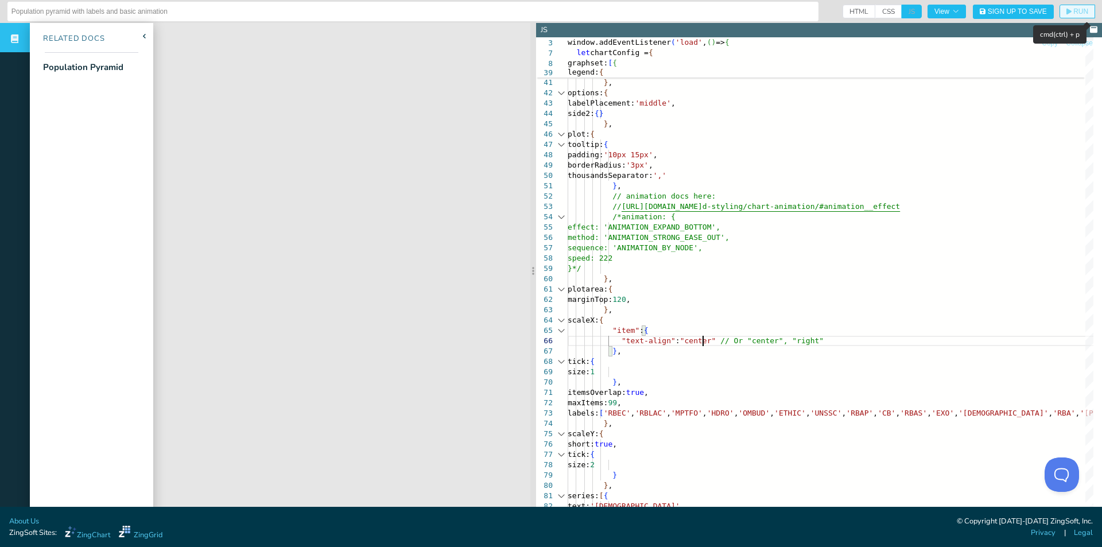
click at [1073, 10] on span "RUN" at bounding box center [1080, 11] width 15 height 7
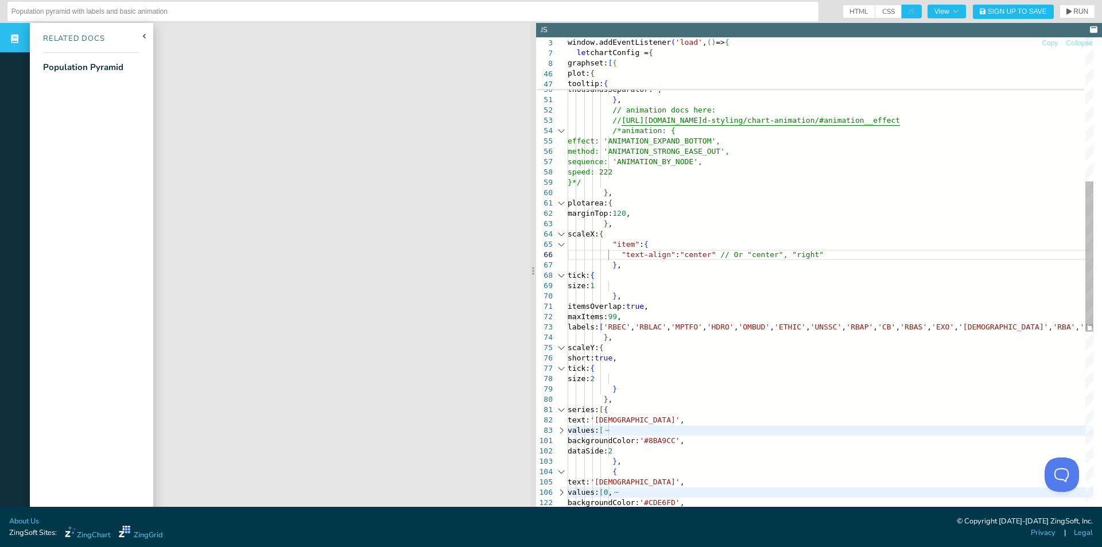
click at [817, 253] on div "padding: '10px 15px' , borderRadius: '3px' , thousandsSeparator: ',' } , // ani…" at bounding box center [848, 345] width 561 height 1534
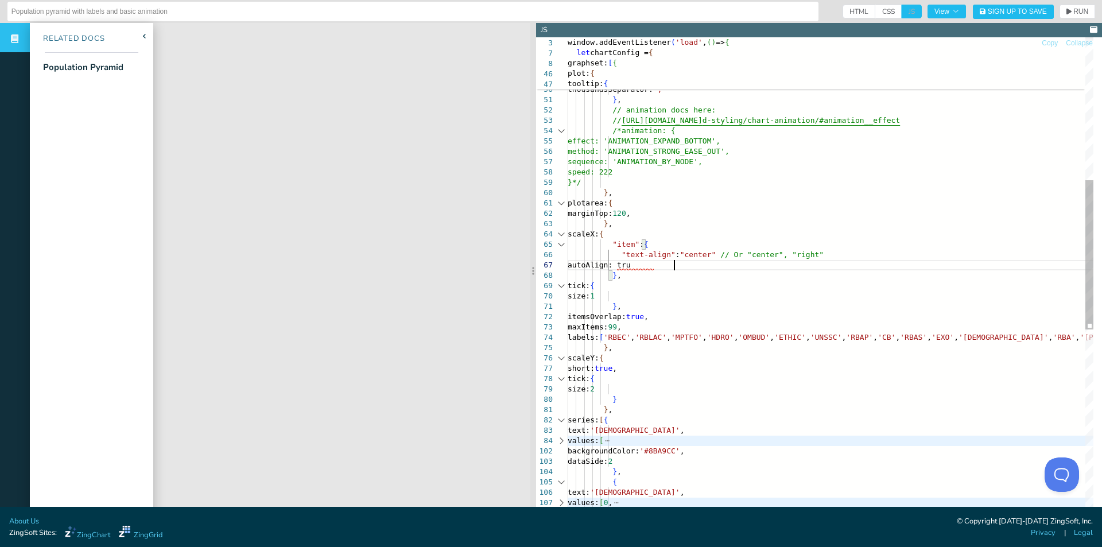
scroll to position [63, 110]
click at [707, 256] on div "padding: '10px 15px' , borderRadius: '3px' , thousandsSeparator: ',' } , // ani…" at bounding box center [848, 350] width 561 height 1545
click at [1073, 9] on span "RUN" at bounding box center [1080, 11] width 15 height 7
drag, startPoint x: 679, startPoint y: 264, endPoint x: 616, endPoint y: 262, distance: 63.1
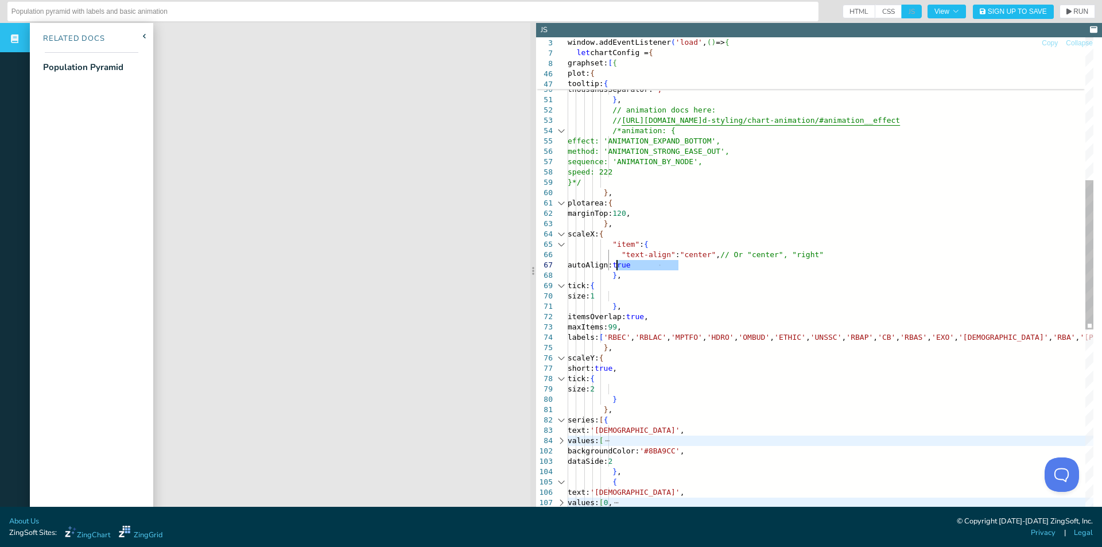
click at [616, 262] on div "padding: '10px 15px' , borderRadius: '3px' , thousandsSeparator: ',' } , // ani…" at bounding box center [848, 350] width 561 height 1545
click at [1068, 6] on button "RUN" at bounding box center [1077, 12] width 36 height 14
click at [709, 269] on div "padding: '10px 15px' , borderRadius: '3px' , thousandsSeparator: ',' } , // ani…" at bounding box center [848, 350] width 561 height 1545
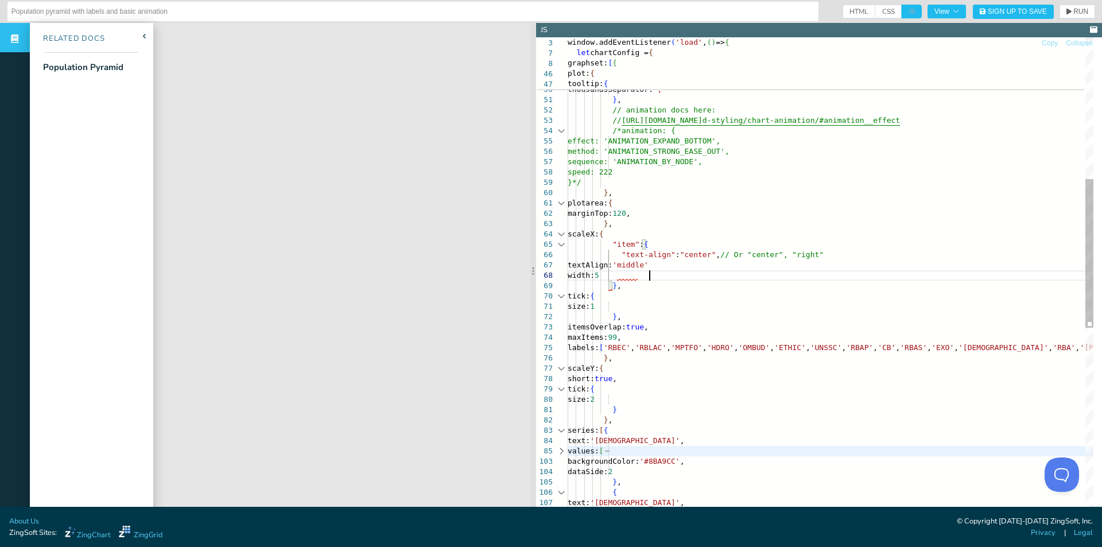
scroll to position [73, 86]
drag, startPoint x: 735, startPoint y: 269, endPoint x: 728, endPoint y: 269, distance: 6.3
click at [734, 269] on div "padding: '10px 15px' , borderRadius: '3px' , thousandsSeparator: ',' } , // ani…" at bounding box center [848, 355] width 561 height 1555
click at [1066, 11] on icon "button" at bounding box center [1068, 12] width 5 height 6
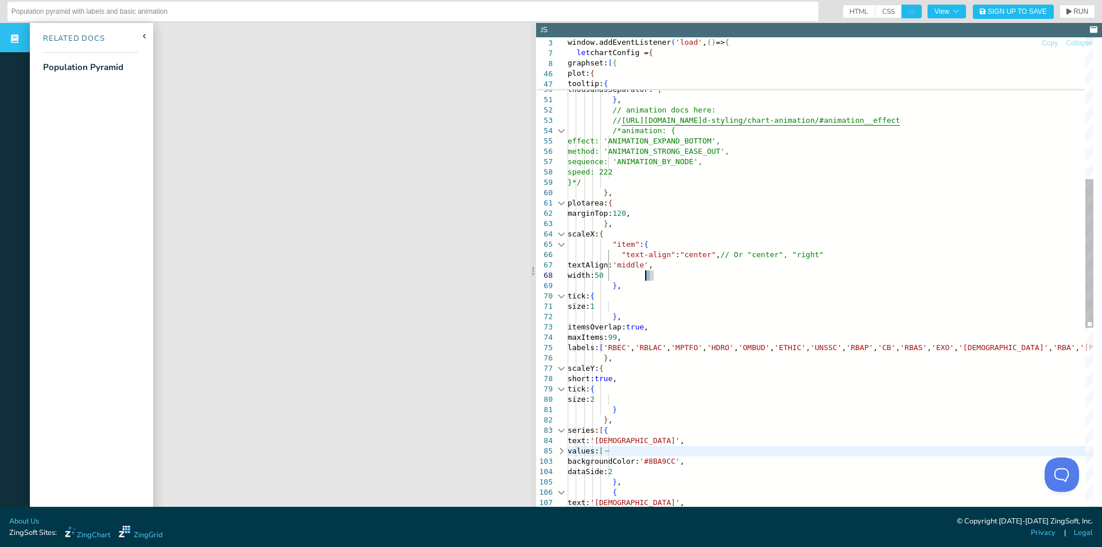
click at [646, 277] on div "padding: '10px 15px' , borderRadius: '3px' , thousandsSeparator: ',' } , // ani…" at bounding box center [848, 355] width 561 height 1555
click at [1073, 11] on span "RUN" at bounding box center [1080, 11] width 15 height 7
click at [644, 276] on div "padding: '10px 15px' , borderRadius: '3px' , thousandsSeparator: ',' } , // ani…" at bounding box center [848, 355] width 561 height 1555
click at [1075, 8] on span "RUN" at bounding box center [1080, 11] width 15 height 7
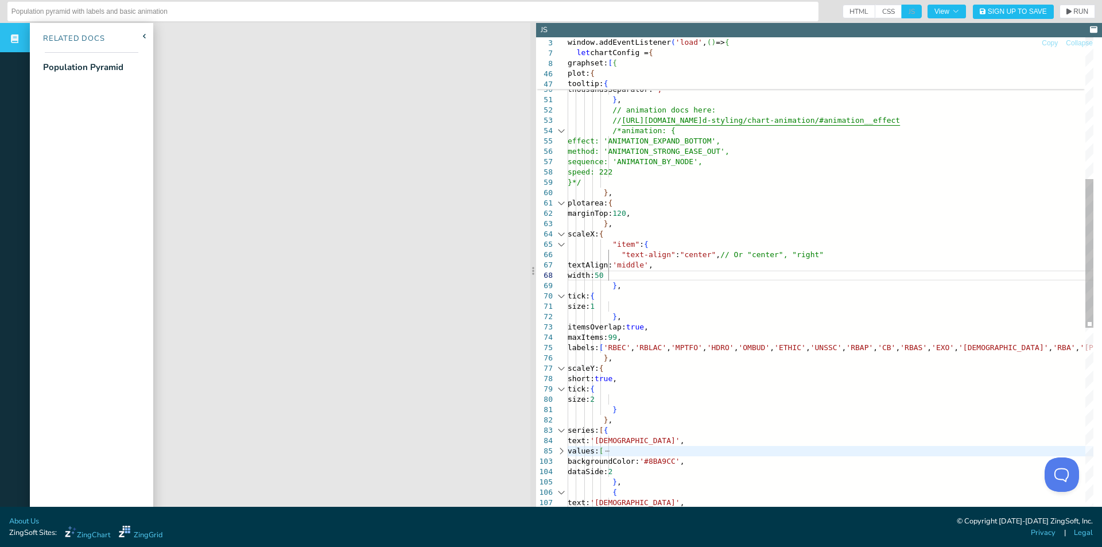
click at [708, 266] on div "padding: '10px 15px' , borderRadius: '3px' , thousandsSeparator: ',' } , // ani…" at bounding box center [848, 355] width 561 height 1555
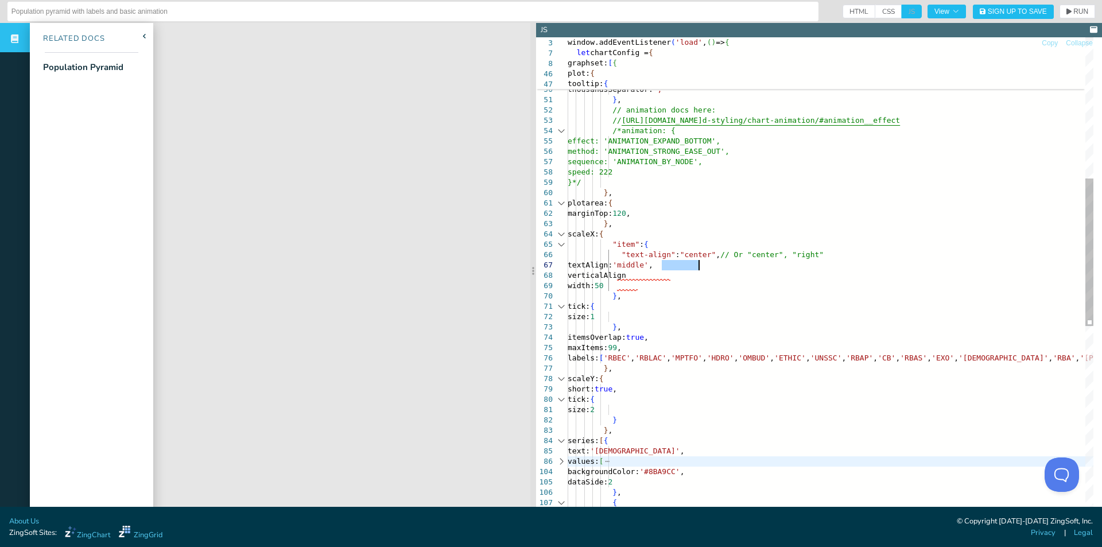
drag, startPoint x: 661, startPoint y: 262, endPoint x: 697, endPoint y: 266, distance: 35.7
click at [697, 266] on div "padding: '10px 15px' , borderRadius: '3px' , thousandsSeparator: ',' } , // ani…" at bounding box center [848, 360] width 561 height 1565
click at [684, 275] on div "padding: '10px 15px' , borderRadius: '3px' , thousandsSeparator: ',' } , // ani…" at bounding box center [848, 360] width 561 height 1565
click at [1066, 13] on icon "button" at bounding box center [1068, 11] width 5 height 7
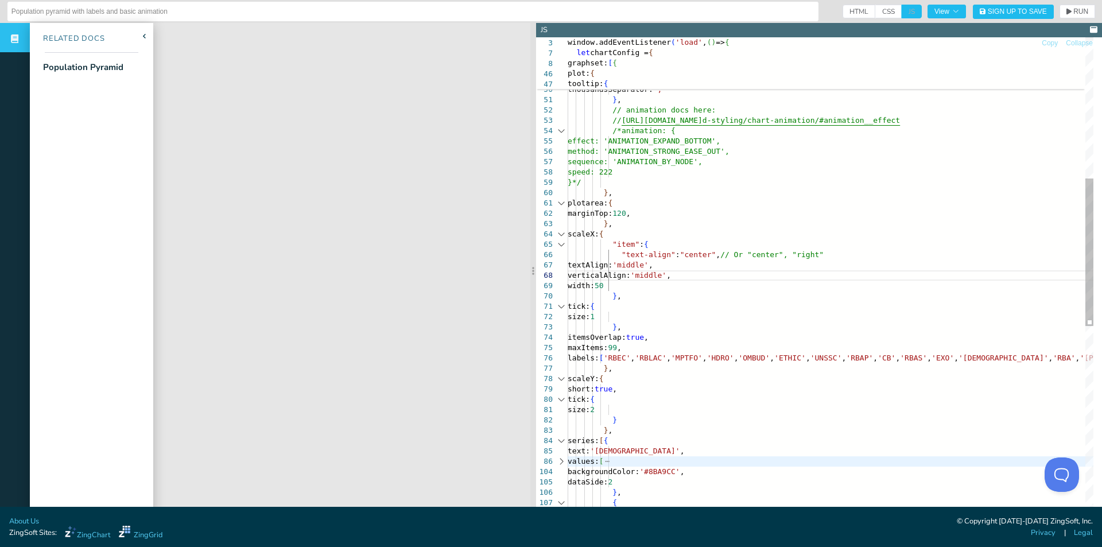
scroll to position [73, 147]
drag, startPoint x: 691, startPoint y: 264, endPoint x: 667, endPoint y: 262, distance: 24.2
click at [667, 262] on div "padding: '10px 15px' , borderRadius: '3px' , thousandsSeparator: ',' } , // ani…" at bounding box center [848, 360] width 561 height 1565
click at [1073, 10] on span "RUN" at bounding box center [1080, 11] width 15 height 7
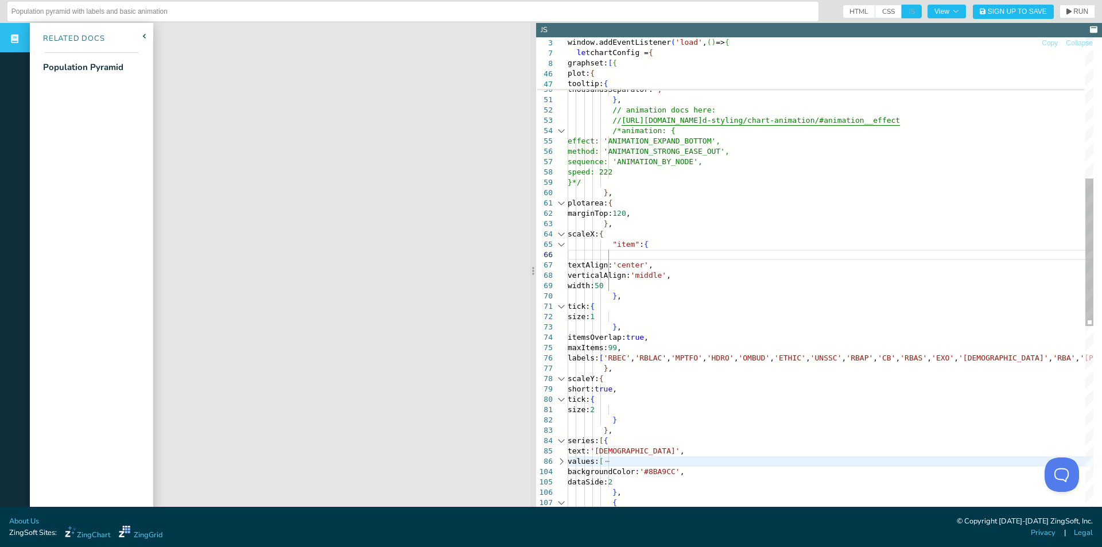
scroll to position [71, 48]
click at [650, 284] on div "padding: '10px 15px' , borderRadius: '3px' , thousandsSeparator: ',' } , // ani…" at bounding box center [848, 360] width 561 height 1565
click at [1066, 11] on span "RUN" at bounding box center [1077, 11] width 22 height 7
click at [717, 260] on div "padding: '10px 15px' , borderRadius: '3px' , thousandsSeparator: ',' } , // ani…" at bounding box center [848, 360] width 561 height 1565
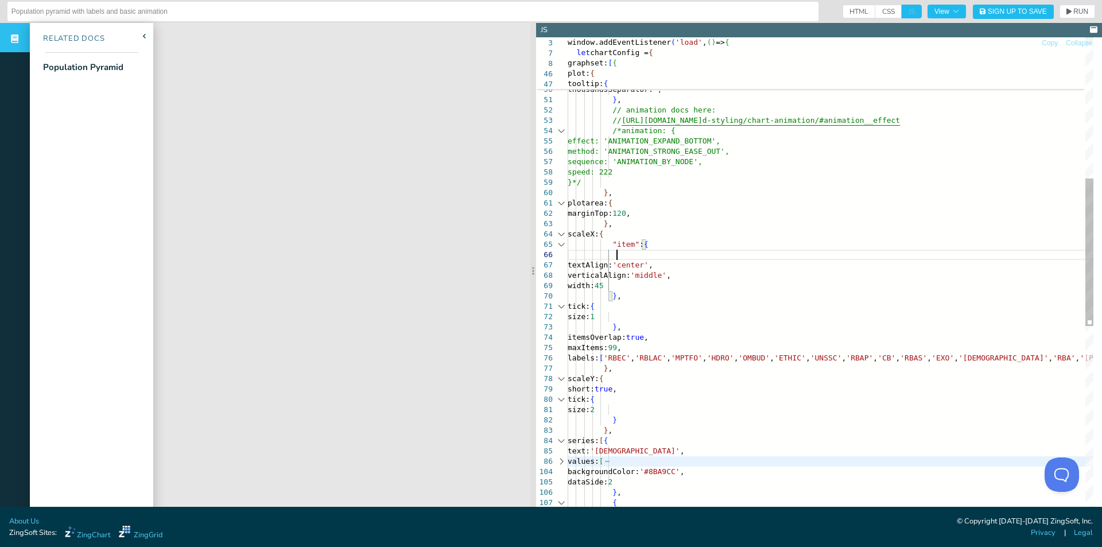
click at [722, 257] on div "padding: '10px 15px' , borderRadius: '3px' , thousandsSeparator: ',' } , // ani…" at bounding box center [848, 360] width 561 height 1565
click at [648, 287] on div "padding: '10px 15px' , borderRadius: '3px' , thousandsSeparator: ',' } , // ani…" at bounding box center [848, 360] width 561 height 1565
click at [616, 285] on div "padding: '10px 15px' , borderRadius: '3px' , thousandsSeparator: ',' } , // ani…" at bounding box center [848, 360] width 561 height 1565
click at [1075, 14] on span "RUN" at bounding box center [1080, 11] width 15 height 7
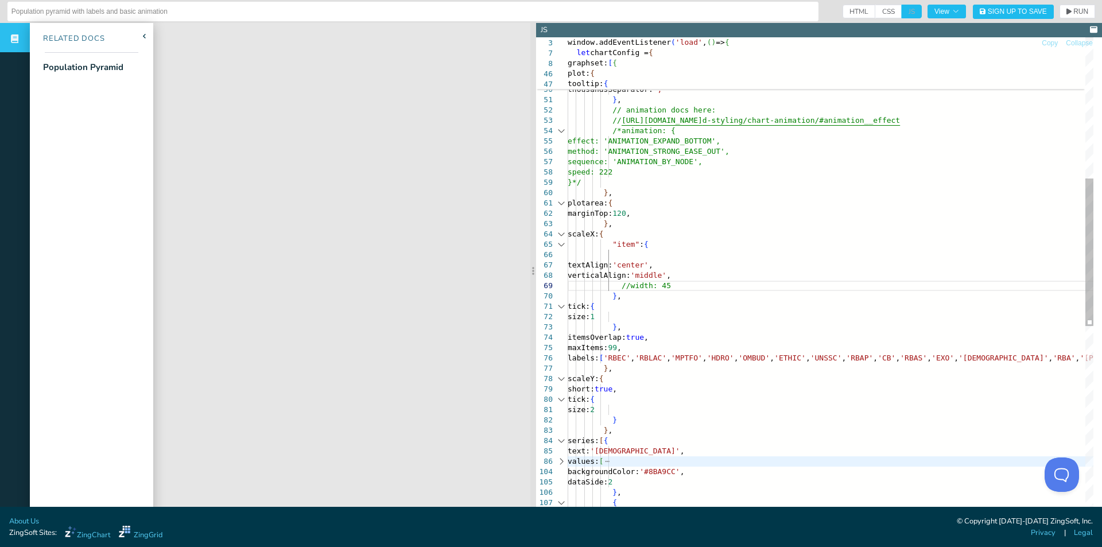
click at [685, 298] on div "padding: '10px 15px' , borderRadius: '3px' , thousandsSeparator: ',' } , // ani…" at bounding box center [848, 360] width 561 height 1565
click at [659, 285] on div "padding: '10px 15px' , borderRadius: '3px' , thousandsSeparator: ',' } , // ani…" at bounding box center [848, 360] width 561 height 1565
click at [616, 283] on div "padding: '10px 15px' , borderRadius: '3px' , thousandsSeparator: ',' } , // ani…" at bounding box center [848, 360] width 561 height 1565
click at [1082, 12] on button "RUN" at bounding box center [1077, 12] width 36 height 14
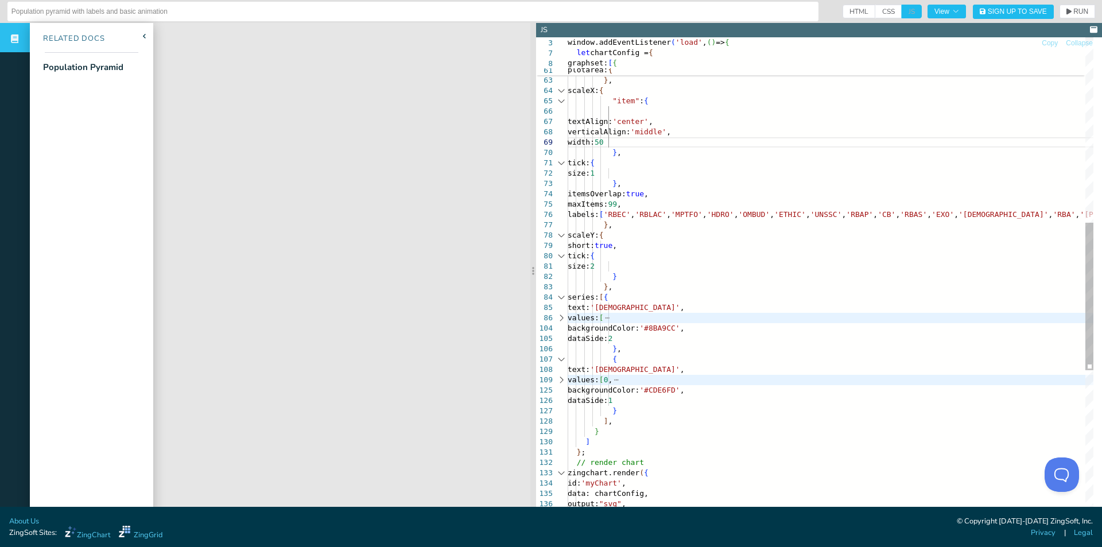
click at [673, 401] on div "}*/ } , plotarea: { marginTop: 120 , } , scaleX: { itemsOverlap: true , maxItem…" at bounding box center [848, 217] width 561 height 1565
click at [670, 401] on div "}*/ } , plotarea: { marginTop: 120 , } , scaleX: { itemsOverlap: true , maxItem…" at bounding box center [848, 223] width 561 height 1576
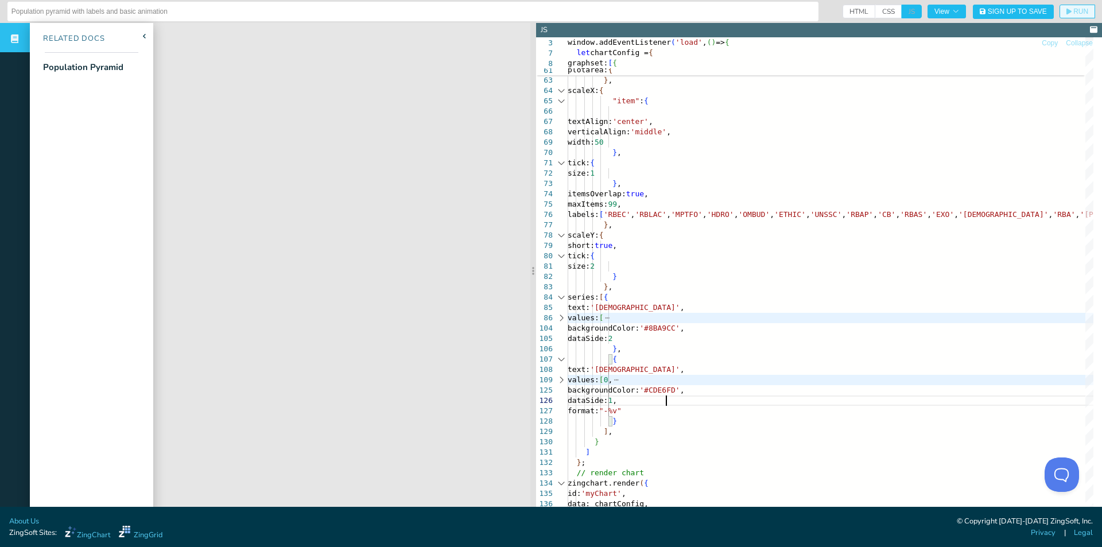
click at [1073, 9] on span "RUN" at bounding box center [1080, 11] width 15 height 7
drag, startPoint x: 671, startPoint y: 414, endPoint x: 618, endPoint y: 412, distance: 52.8
click at [618, 412] on div "}*/ } , plotarea: { marginTop: 120 , } , scaleX: { itemsOverlap: true , maxItem…" at bounding box center [848, 223] width 561 height 1576
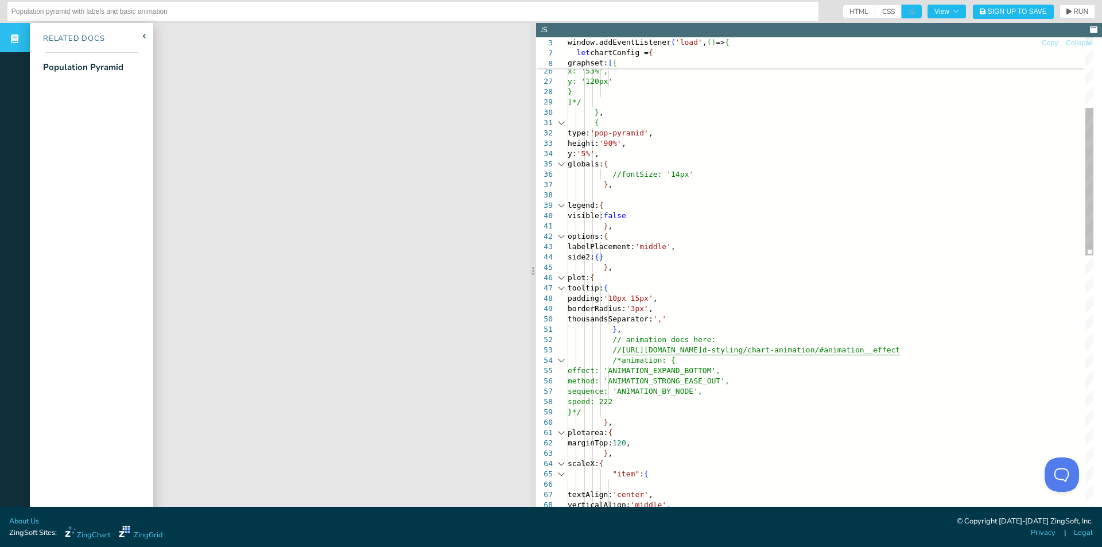
type textarea "}, options: { labelPlacement: 'middle', side2: {} }, plot: { tooltip: { padding…"
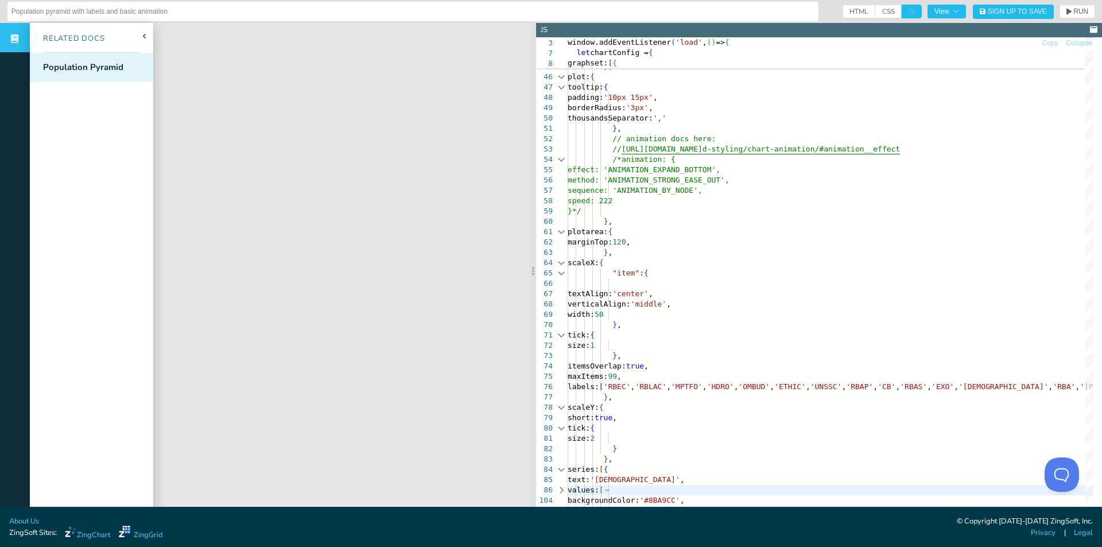
click at [104, 61] on div "Population Pyramid" at bounding box center [83, 67] width 80 height 13
